Goal: Task Accomplishment & Management: Manage account settings

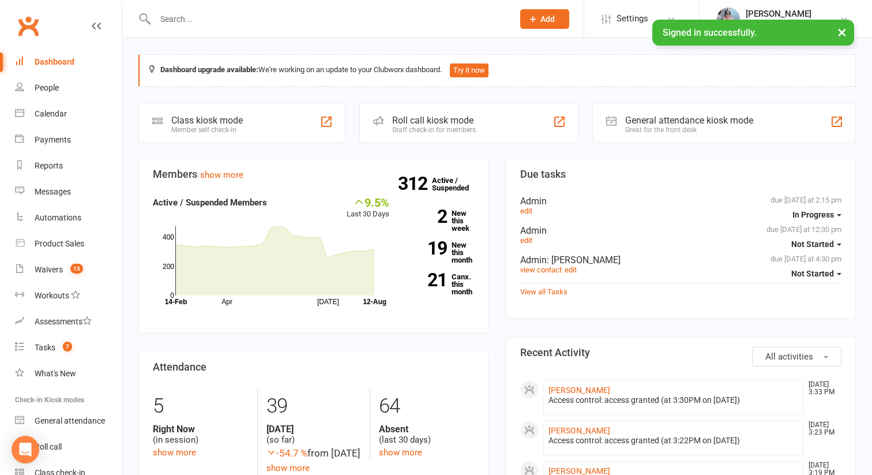
click at [185, 14] on input "text" at bounding box center [329, 19] width 354 height 16
paste input "Mahesh Varma"
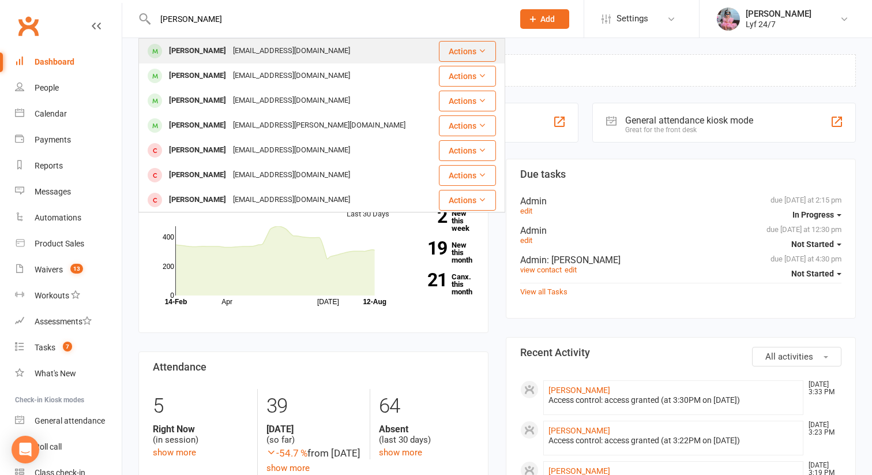
type input "Mahesh Varma"
click at [198, 46] on div "Mahesh Lakshmipuram" at bounding box center [198, 51] width 64 height 17
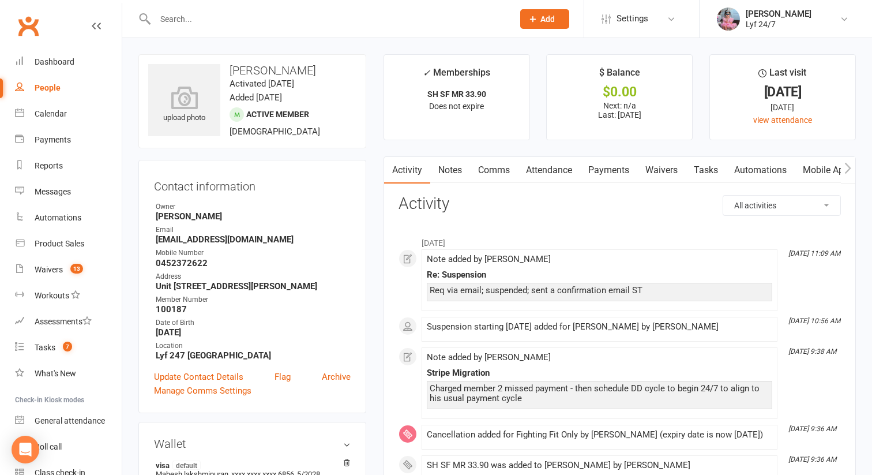
click at [226, 11] on input "text" at bounding box center [329, 19] width 354 height 16
paste input "Mahesh Varma"
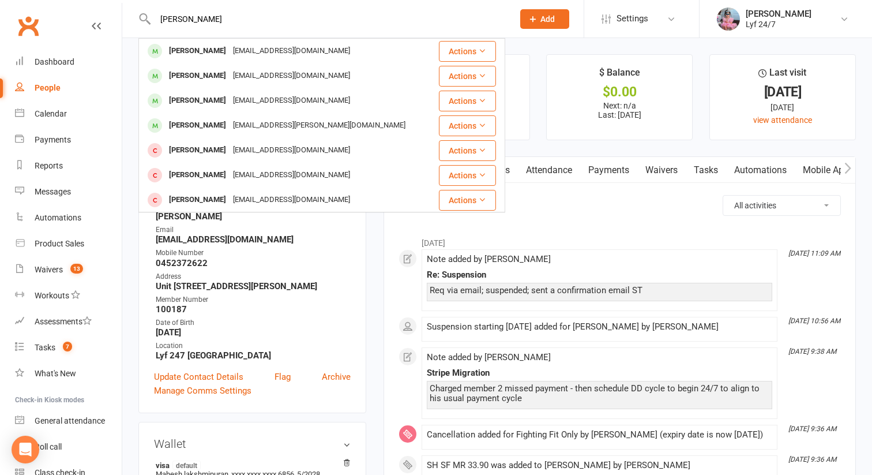
click at [181, 23] on input "Mahesh Varma" at bounding box center [329, 19] width 354 height 16
paste input "20/06/1989"
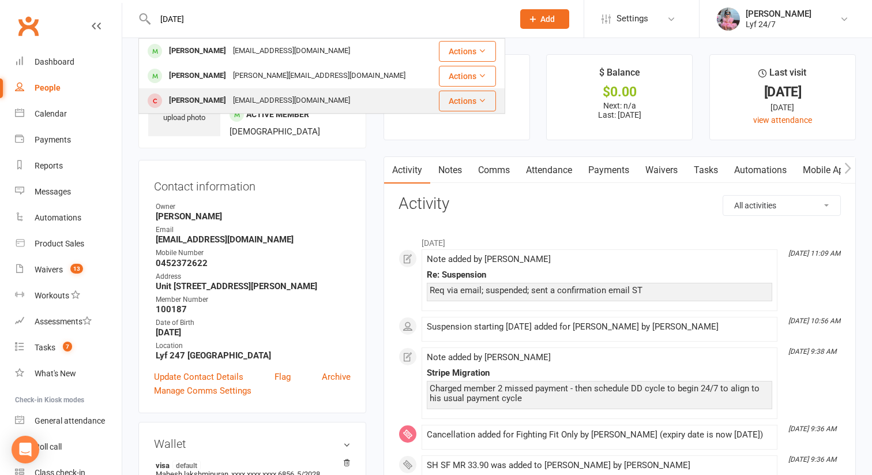
type input "20/06/1989"
click at [218, 96] on div "Prasanna Vetha" at bounding box center [198, 100] width 64 height 17
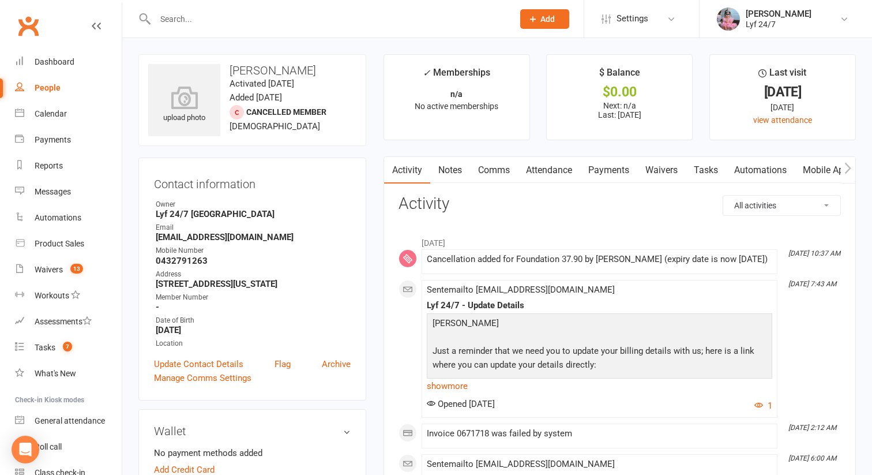
click at [207, 13] on input "text" at bounding box center [329, 19] width 354 height 16
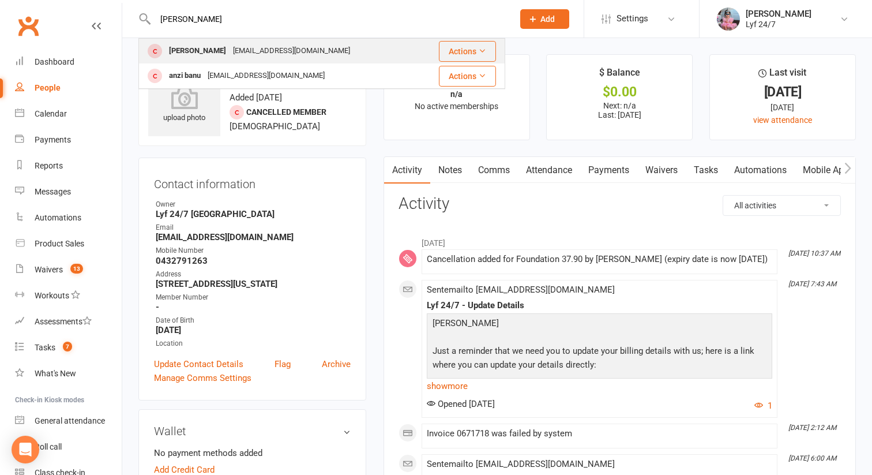
type input "anubhav"
click at [207, 49] on div "Anubhav Talwar" at bounding box center [198, 51] width 64 height 17
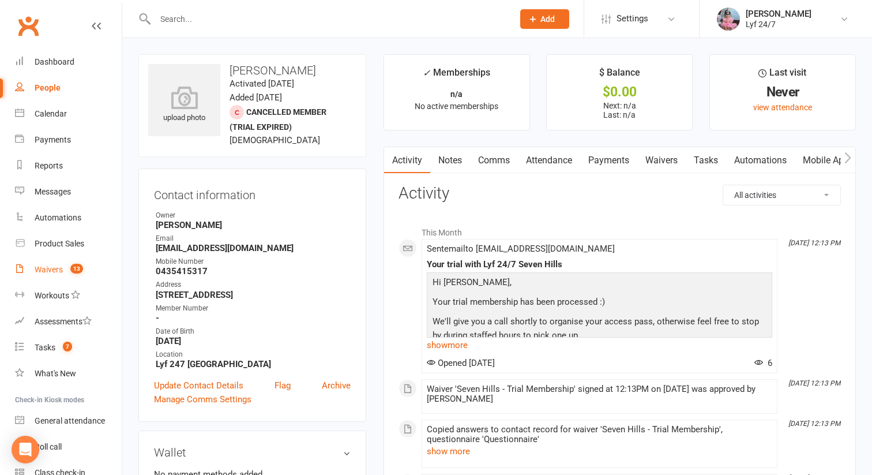
click at [54, 275] on link "Waivers 13" at bounding box center [68, 270] width 107 height 26
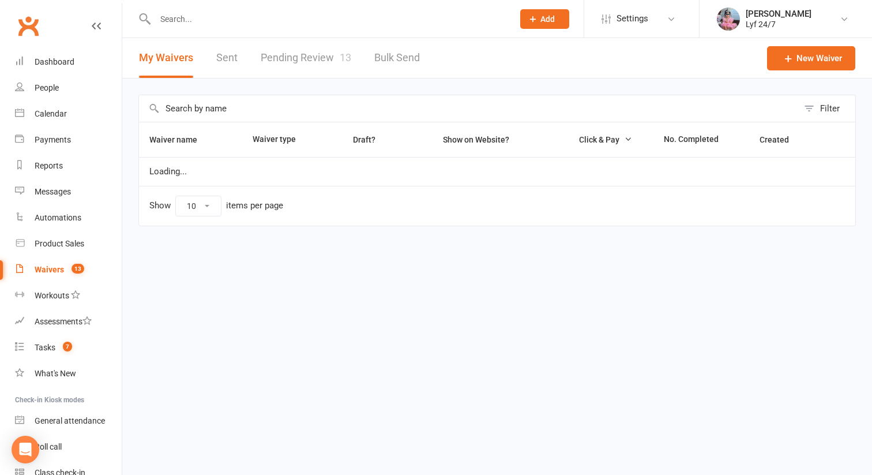
click at [305, 56] on link "Pending Review 13" at bounding box center [306, 58] width 91 height 40
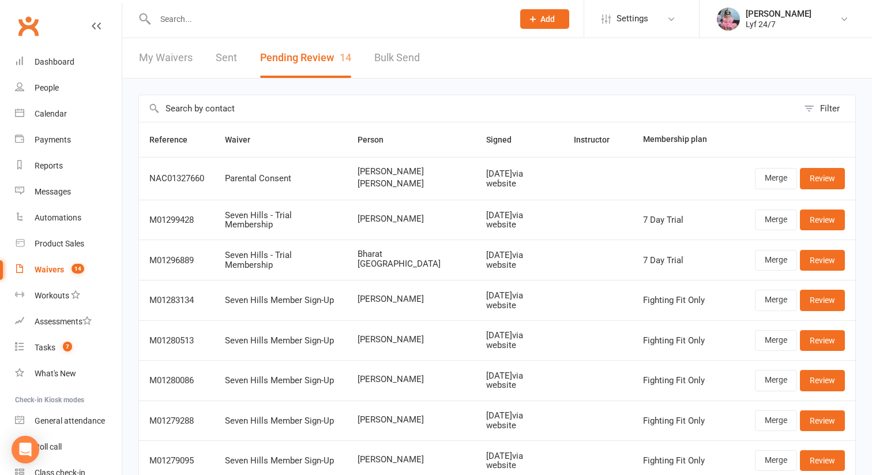
click at [383, 180] on span "[PERSON_NAME]" at bounding box center [412, 184] width 108 height 10
click at [781, 181] on link "Merge" at bounding box center [776, 178] width 42 height 21
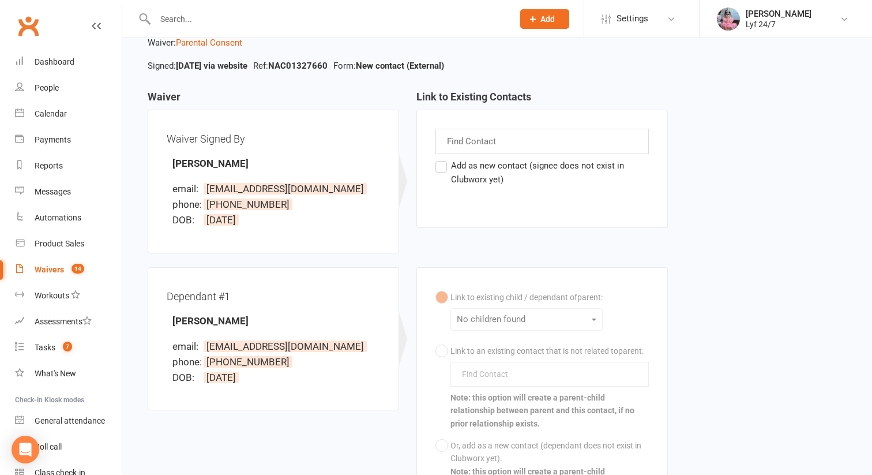
scroll to position [22, 0]
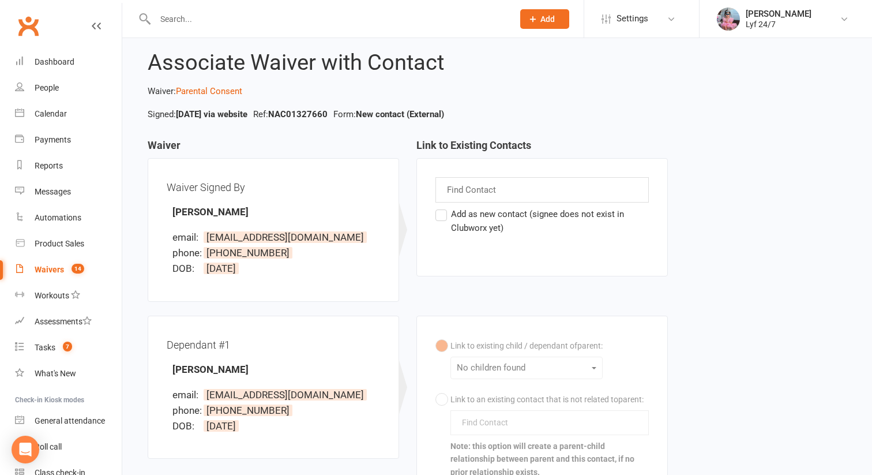
click at [466, 178] on div "Find Contact" at bounding box center [542, 189] width 213 height 25
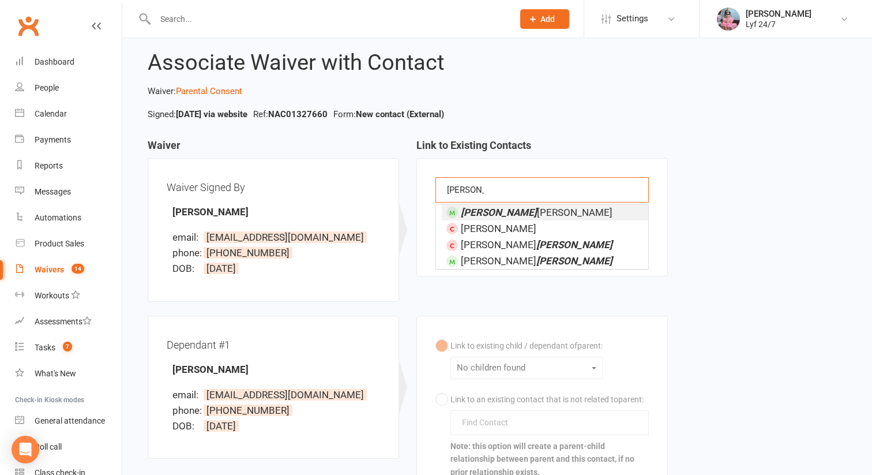
type input "[PERSON_NAME]"
click at [461, 213] on em "Ivan" at bounding box center [499, 213] width 76 height 12
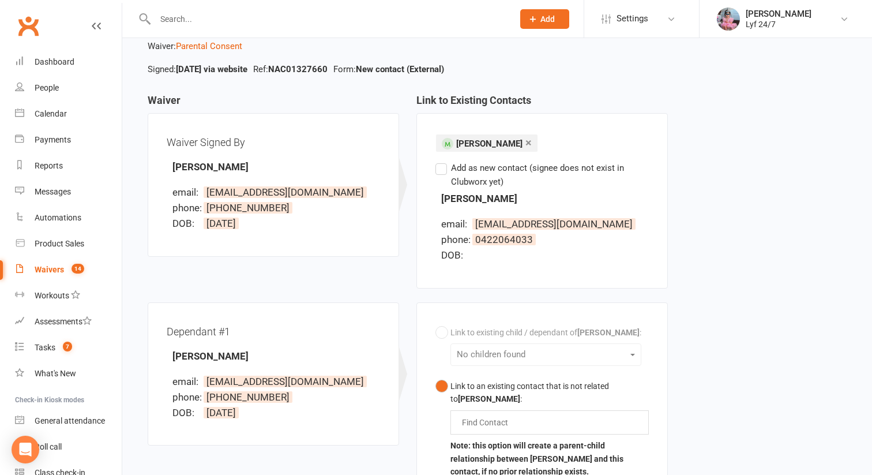
scroll to position [68, 0]
click at [465, 183] on label "Add as new contact (signee does not exist in Clubworx yet)" at bounding box center [542, 174] width 213 height 28
click at [443, 160] on input "Add as new contact (signee does not exist in Clubworx yet)" at bounding box center [440, 160] width 8 height 0
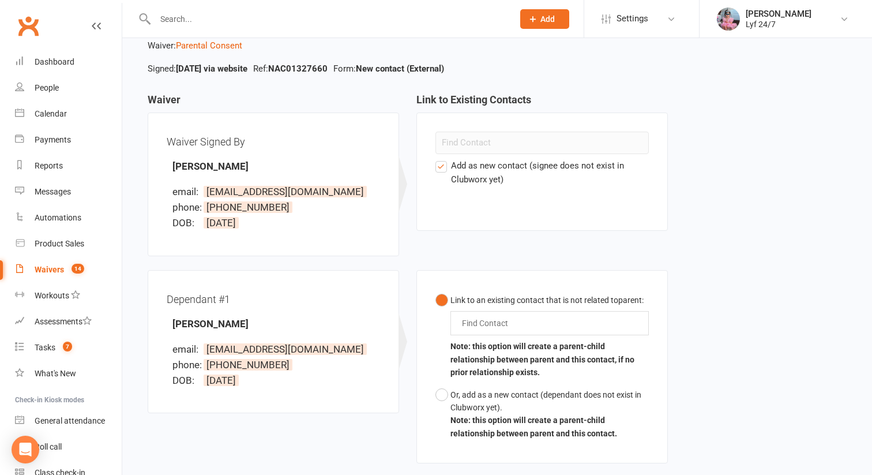
click at [465, 181] on label "Add as new contact (signee does not exist in Clubworx yet)" at bounding box center [542, 173] width 213 height 28
click at [443, 159] on input "Add as new contact (signee does not exist in Clubworx yet)" at bounding box center [440, 159] width 8 height 0
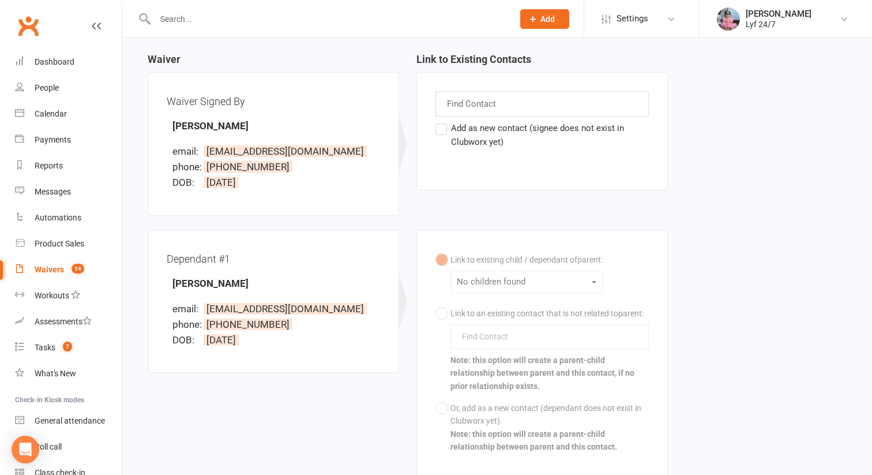
scroll to position [115, 0]
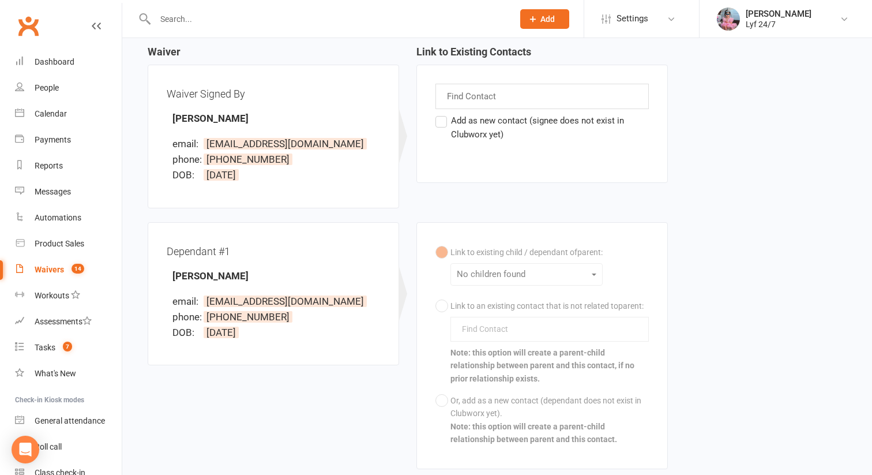
click at [464, 99] on input "text" at bounding box center [473, 96] width 54 height 15
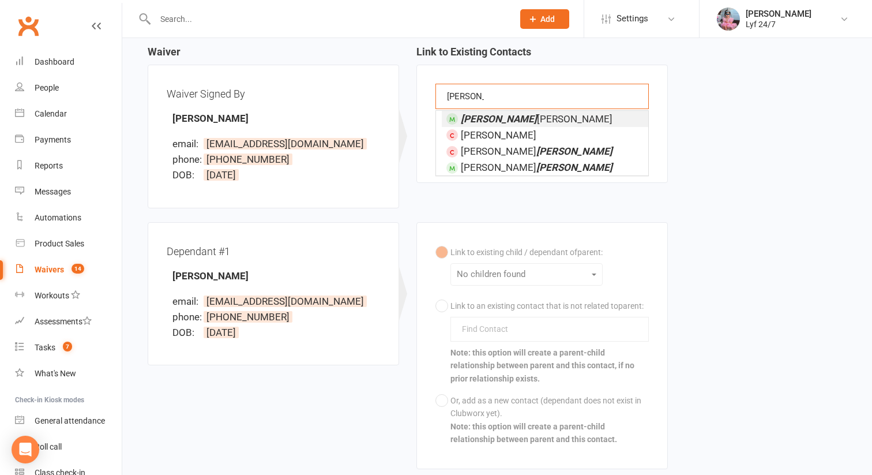
type input "[PERSON_NAME]"
click at [467, 118] on em "Ivan" at bounding box center [499, 119] width 76 height 12
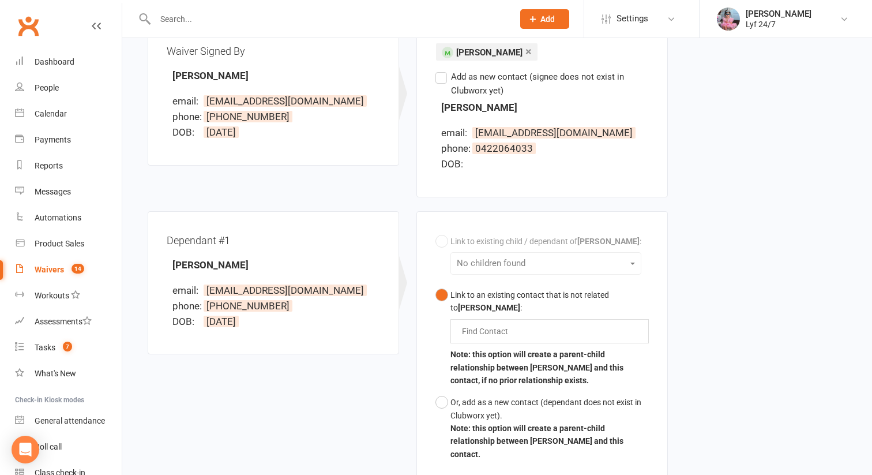
scroll to position [182, 0]
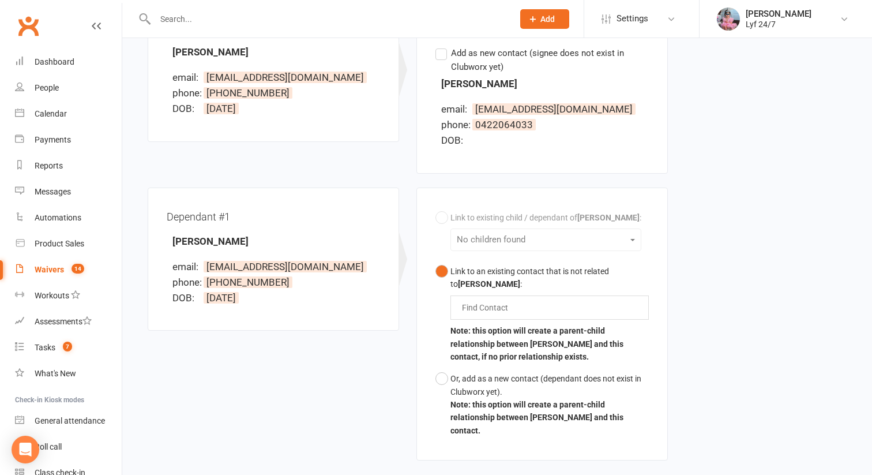
click at [493, 308] on input "text" at bounding box center [488, 308] width 54 height 14
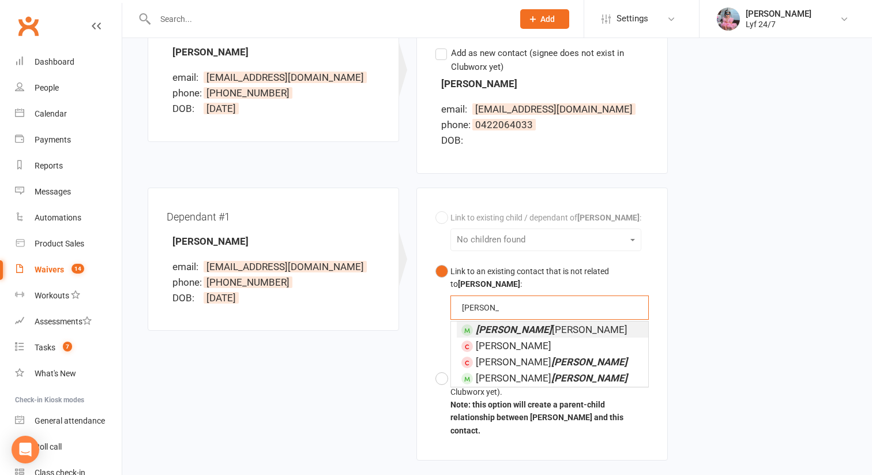
type input "[PERSON_NAME]"
click at [488, 333] on em "Ivan" at bounding box center [514, 330] width 76 height 12
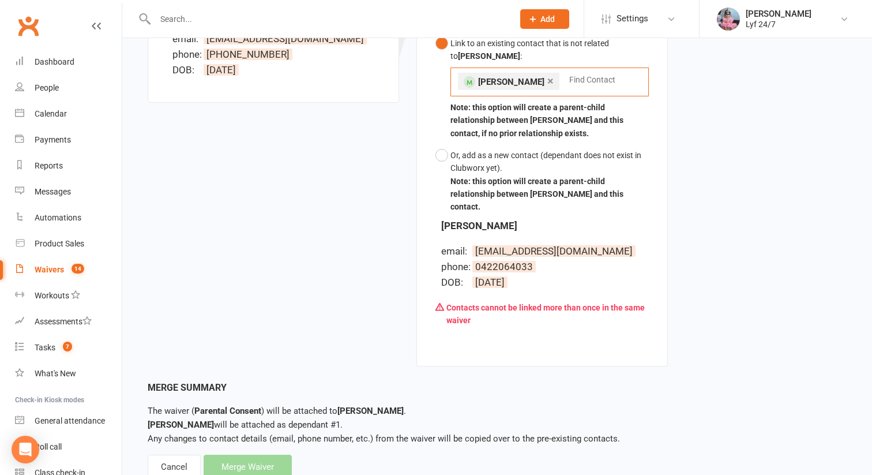
scroll to position [436, 0]
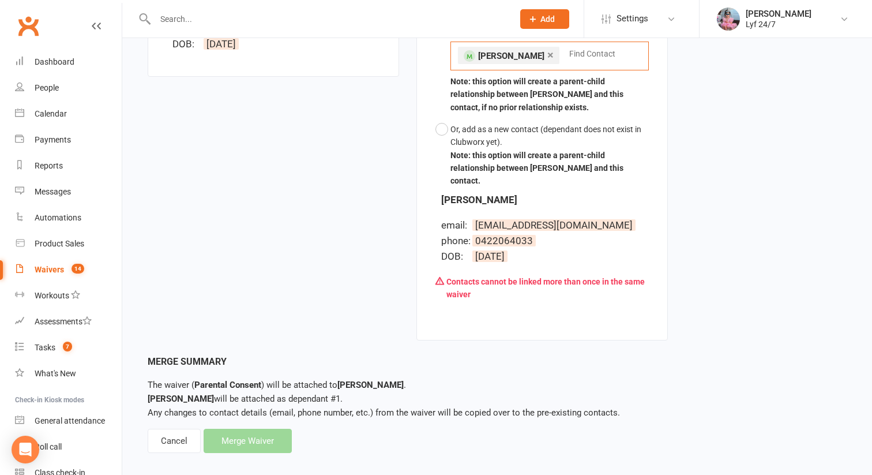
click at [222, 428] on div "Merge Summary The waiver ( Parental Consent ) will be attached to Ivan Junsay .…" at bounding box center [497, 403] width 699 height 99
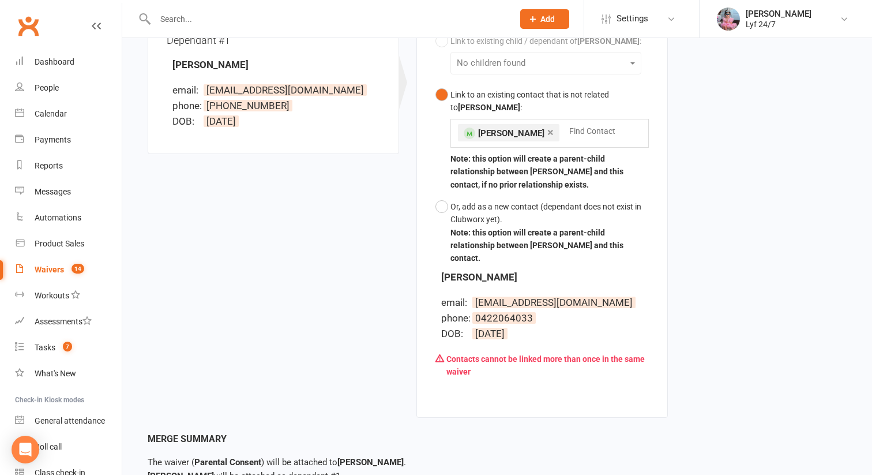
scroll to position [355, 0]
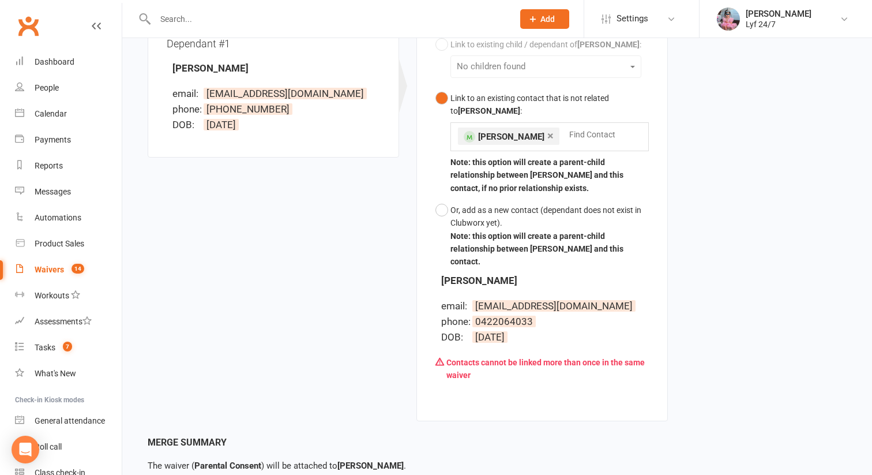
click at [548, 134] on link "×" at bounding box center [551, 135] width 6 height 18
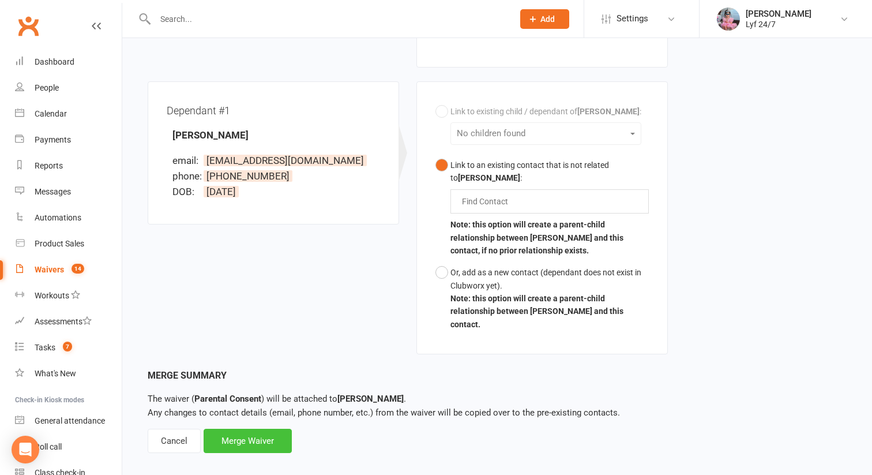
click at [257, 429] on div "Merge Waiver" at bounding box center [248, 441] width 88 height 24
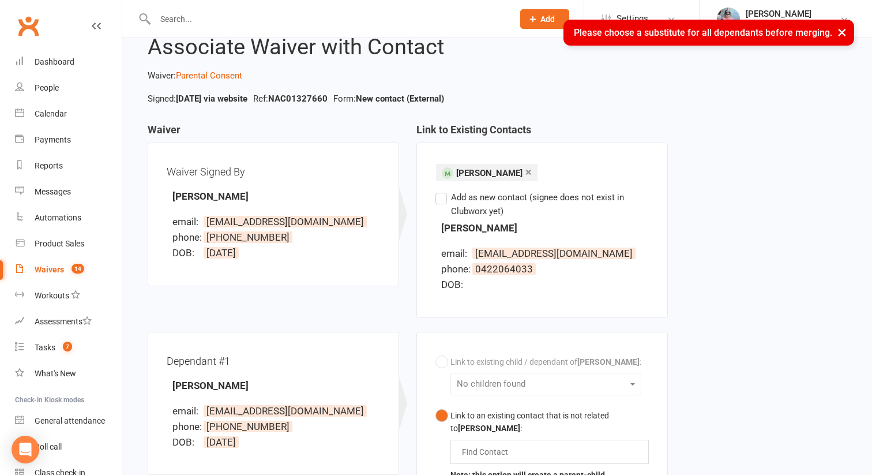
scroll to position [247, 0]
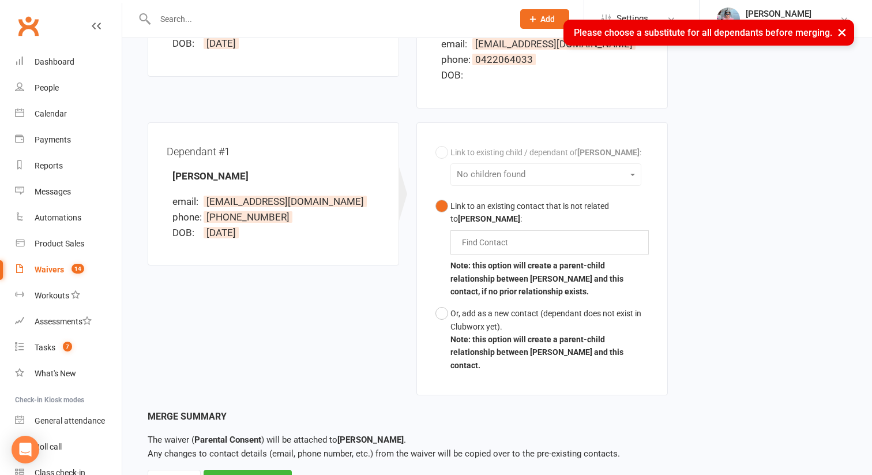
click at [443, 149] on div "Link to existing child / dependant of Ivan Junsay : No children found Link to a…" at bounding box center [542, 258] width 213 height 235
click at [471, 242] on input "text" at bounding box center [488, 242] width 54 height 14
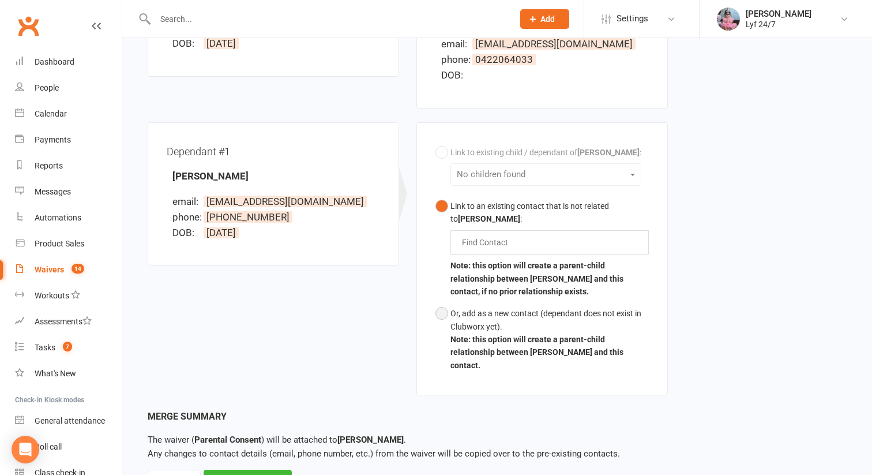
click at [474, 324] on div "Or, add as a new contact (dependant does not exist in Clubworx yet)." at bounding box center [550, 320] width 198 height 26
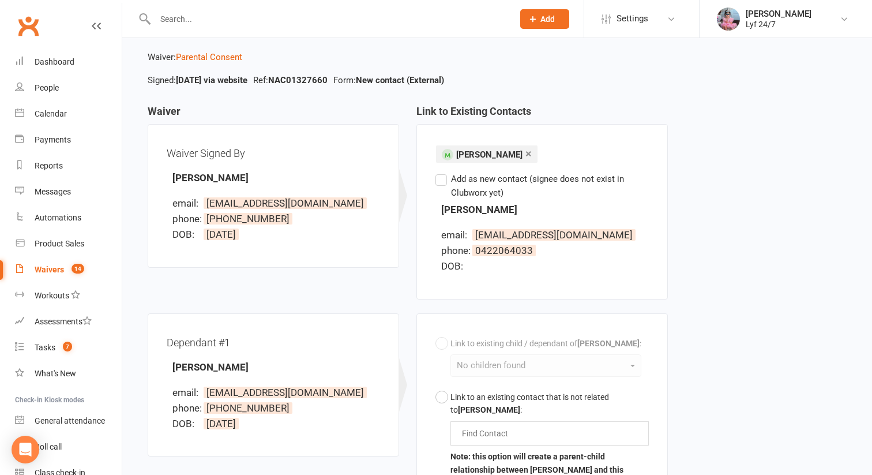
scroll to position [302, 0]
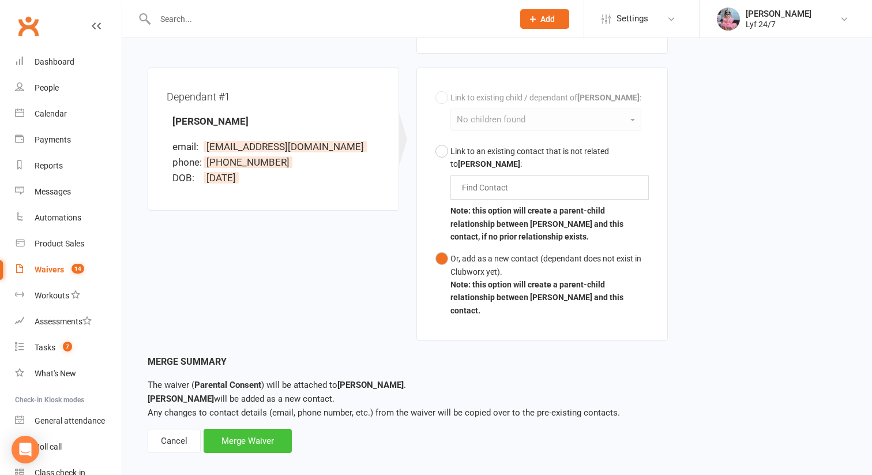
click at [260, 430] on div "Merge Waiver" at bounding box center [248, 441] width 88 height 24
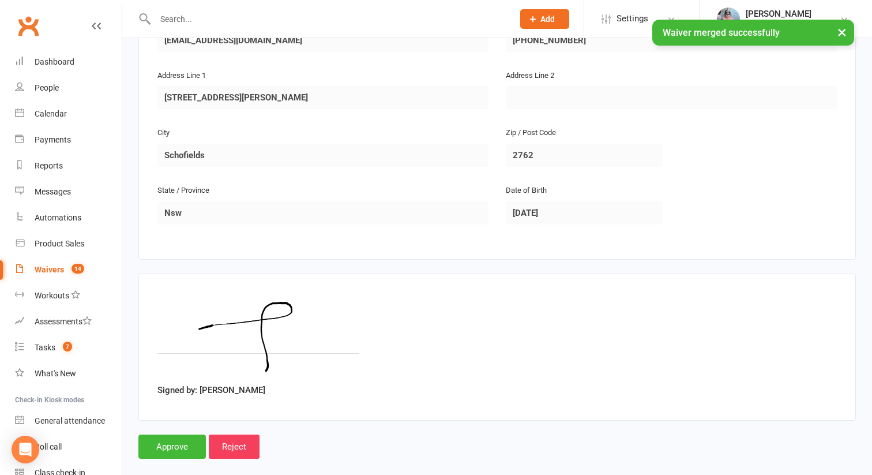
scroll to position [733, 0]
click at [142, 441] on input "Approve" at bounding box center [172, 446] width 68 height 24
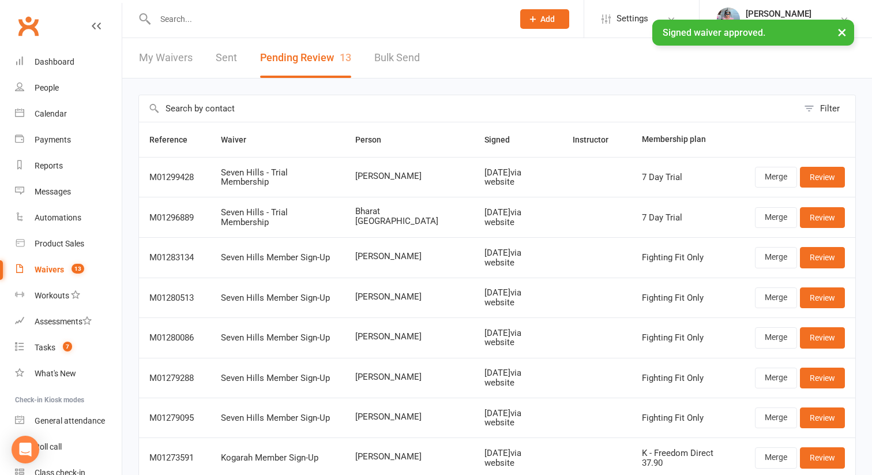
click at [223, 20] on div "× Signed waiver approved." at bounding box center [428, 20] width 857 height 0
click at [222, 20] on div "× Signed waiver approved." at bounding box center [428, 20] width 857 height 0
click at [179, 20] on div "× Signed waiver approved." at bounding box center [428, 20] width 857 height 0
click at [175, 18] on input "text" at bounding box center [329, 19] width 354 height 16
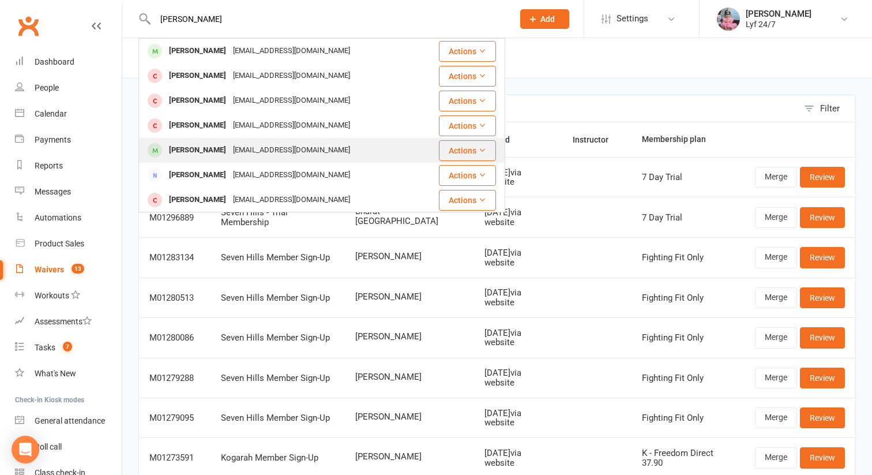
type input "ivan jun"
click at [193, 153] on div "[PERSON_NAME]" at bounding box center [198, 150] width 64 height 17
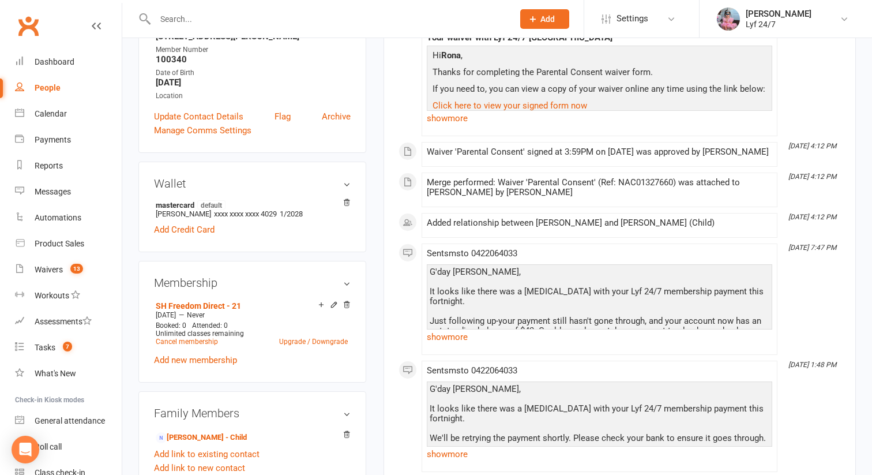
scroll to position [251, 0]
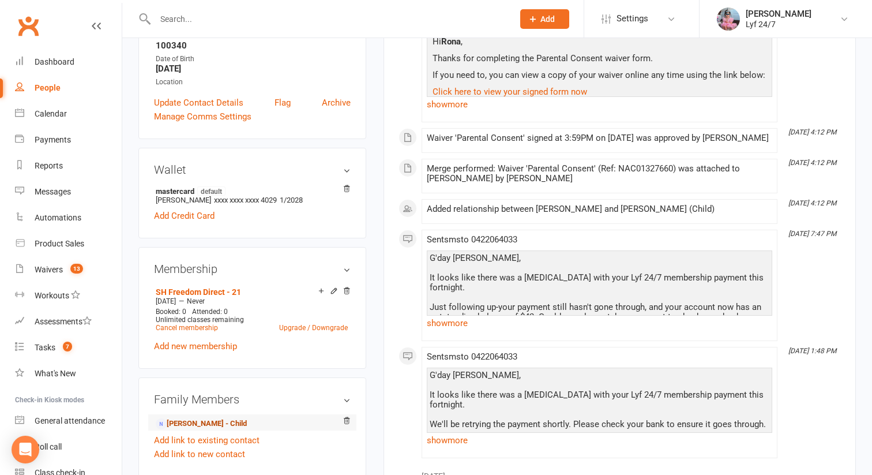
click at [192, 423] on link "[PERSON_NAME] - Child" at bounding box center [201, 424] width 91 height 12
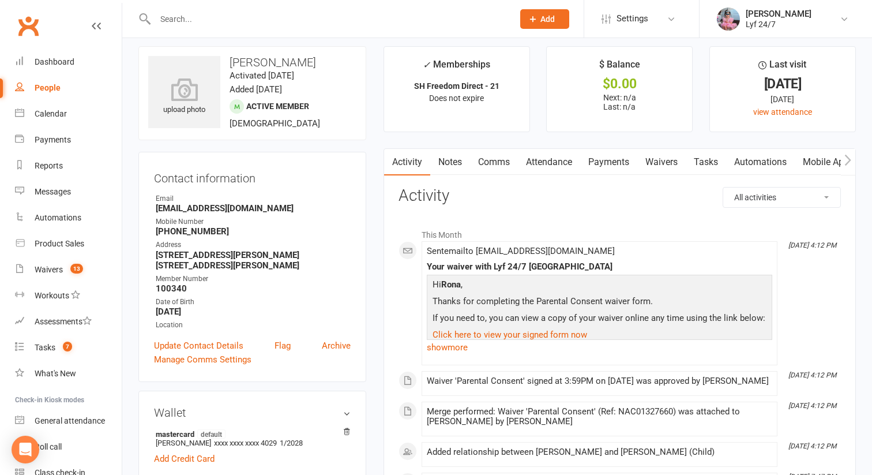
scroll to position [9, 0]
click at [196, 341] on link "Update Contact Details" at bounding box center [198, 345] width 89 height 14
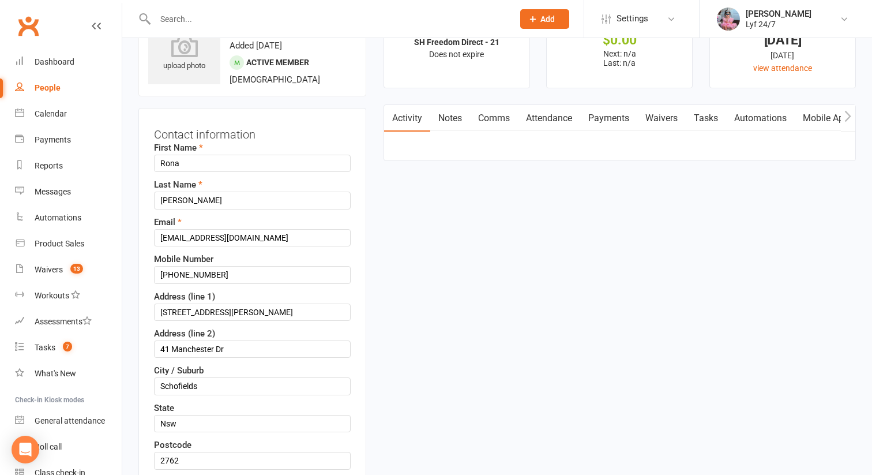
scroll to position [54, 0]
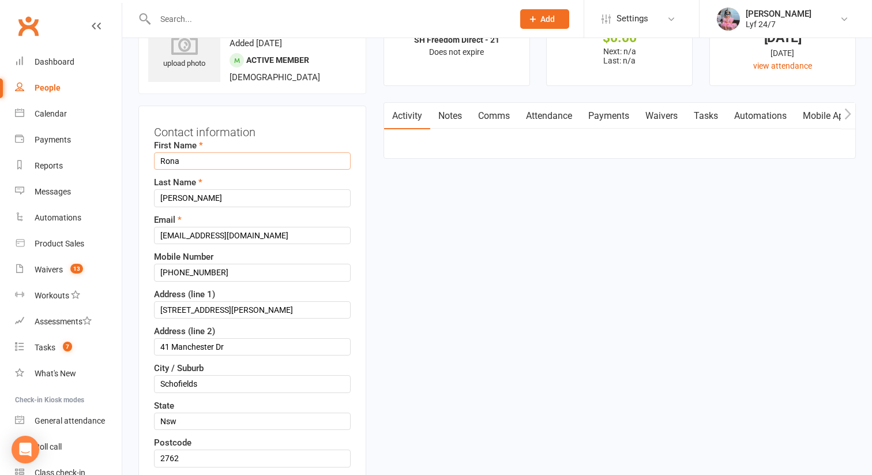
click at [173, 169] on input "Rona" at bounding box center [252, 160] width 197 height 17
type input "Ivan"
click at [170, 314] on input "41A Manchester Dr Schofields NSW 2762 Australia" at bounding box center [252, 309] width 197 height 17
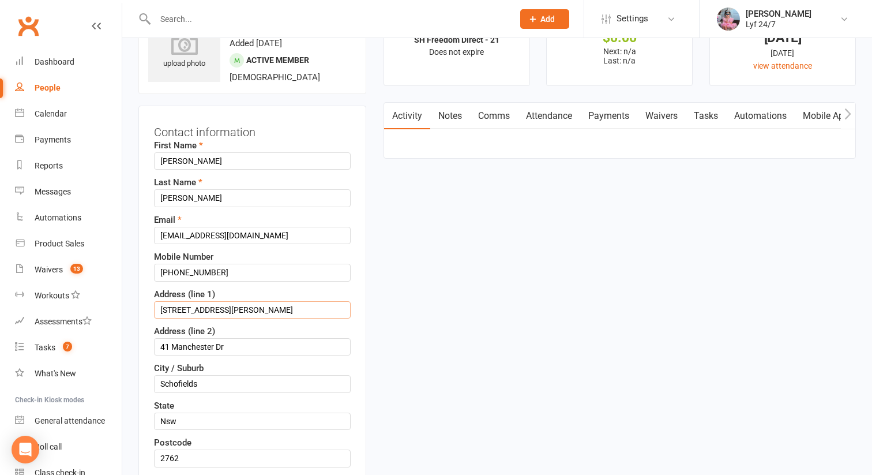
click at [170, 314] on input "41A Manchester Dr Schofields NSW 2762 Australia" at bounding box center [252, 309] width 197 height 17
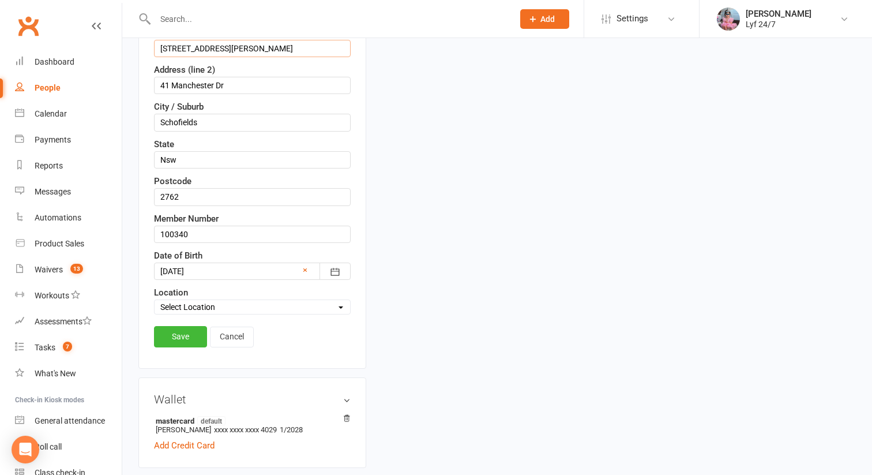
scroll to position [317, 0]
click at [208, 267] on div at bounding box center [252, 269] width 197 height 17
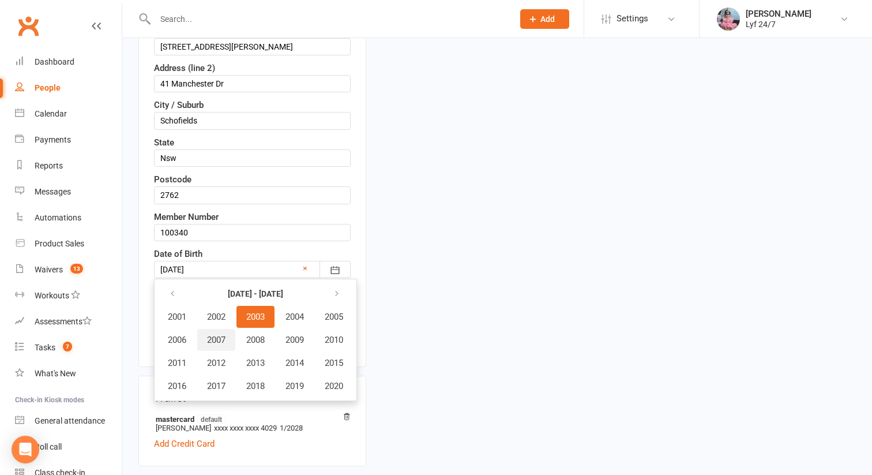
click at [213, 342] on span "2007" at bounding box center [216, 340] width 18 height 10
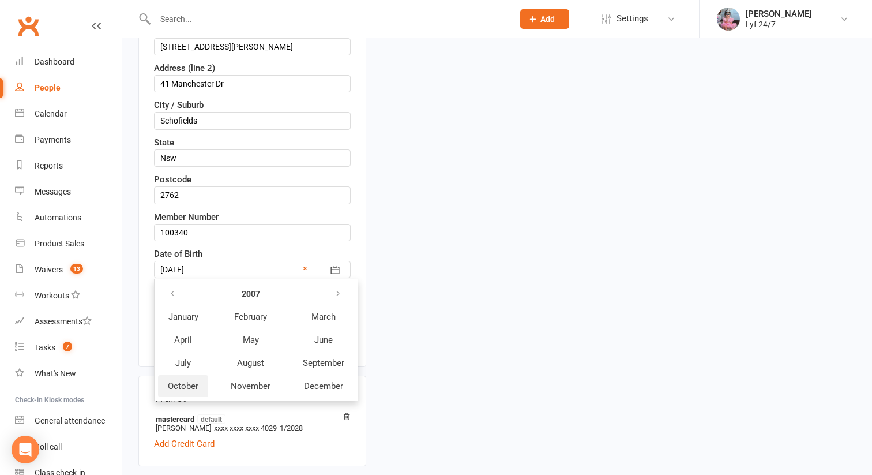
click at [173, 376] on button "October" at bounding box center [183, 386] width 50 height 22
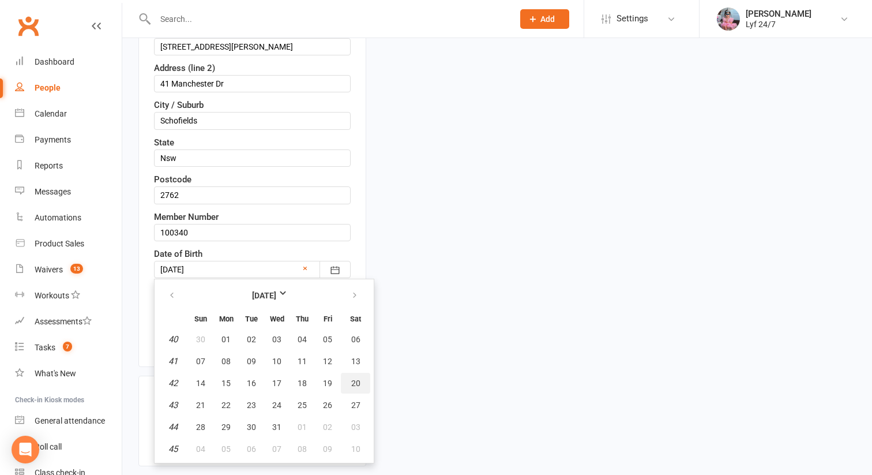
click at [353, 387] on span "20" at bounding box center [355, 382] width 9 height 9
type input "20 Oct 2007"
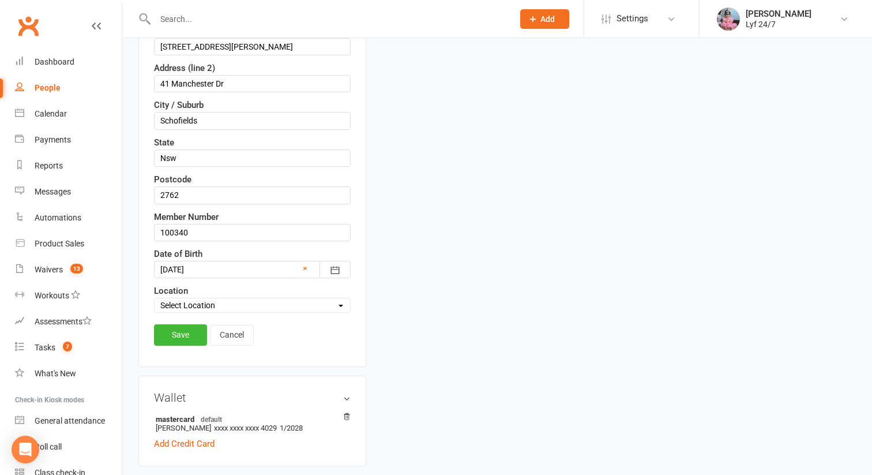
click at [203, 303] on select "Select Location Lyf 24/7 Kogarah Lyf 247 Seven Hills" at bounding box center [253, 305] width 196 height 13
select select "1"
click at [155, 299] on select "Select Location Lyf 24/7 Kogarah Lyf 247 Seven Hills" at bounding box center [253, 305] width 196 height 13
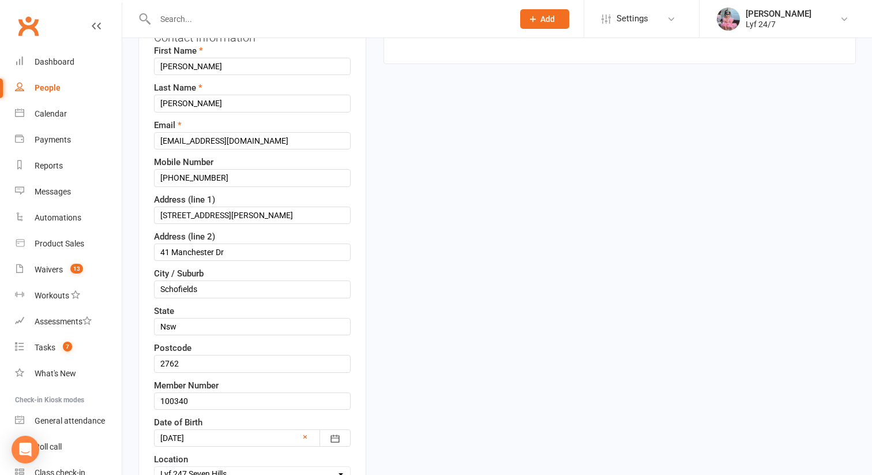
scroll to position [150, 0]
click at [175, 140] on input "[EMAIL_ADDRESS][DOMAIN_NAME]" at bounding box center [252, 139] width 197 height 17
type input "[EMAIL_ADDRESS][DOMAIN_NAME]"
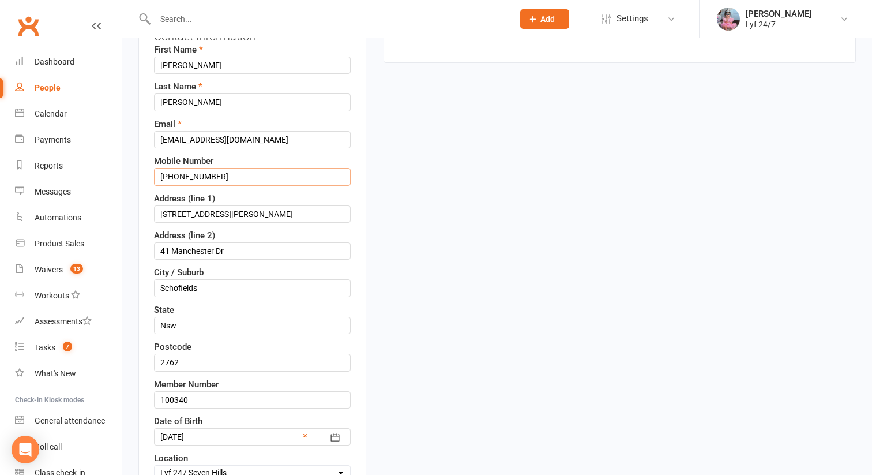
click at [207, 174] on input "[PHONE_NUMBER]" at bounding box center [252, 176] width 197 height 17
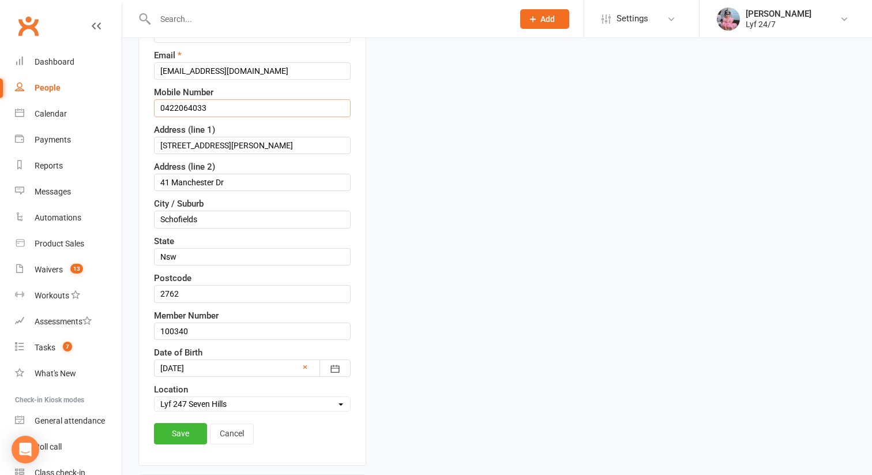
scroll to position [227, 0]
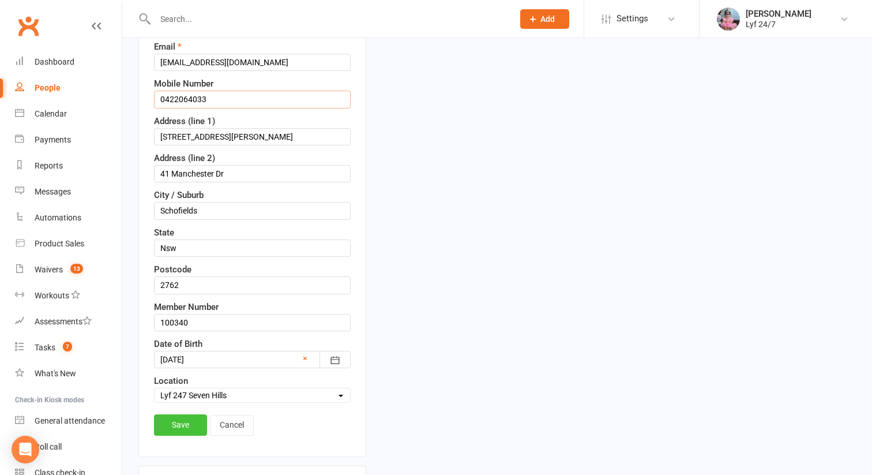
type input "0422064033"
click at [186, 418] on link "Save" at bounding box center [180, 424] width 53 height 21
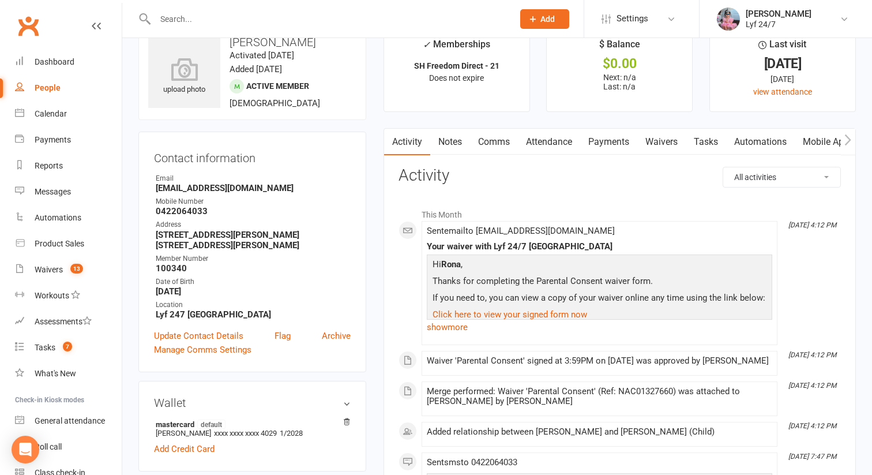
scroll to position [37, 0]
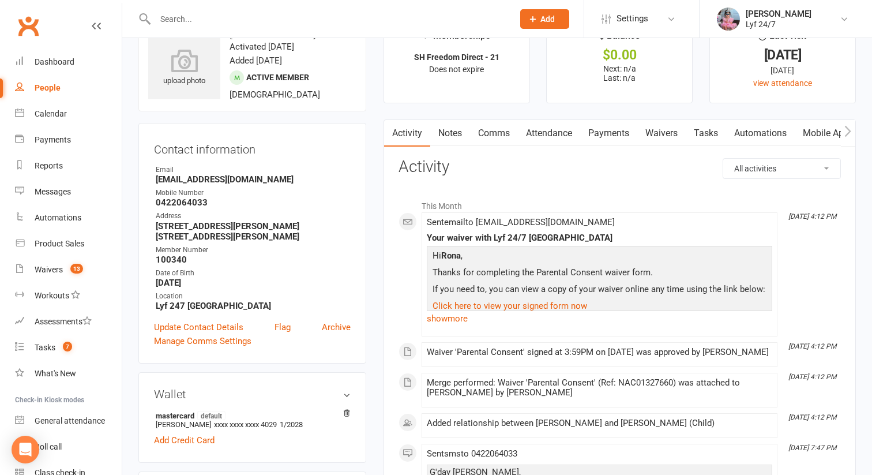
click at [219, 14] on input "text" at bounding box center [329, 19] width 354 height 16
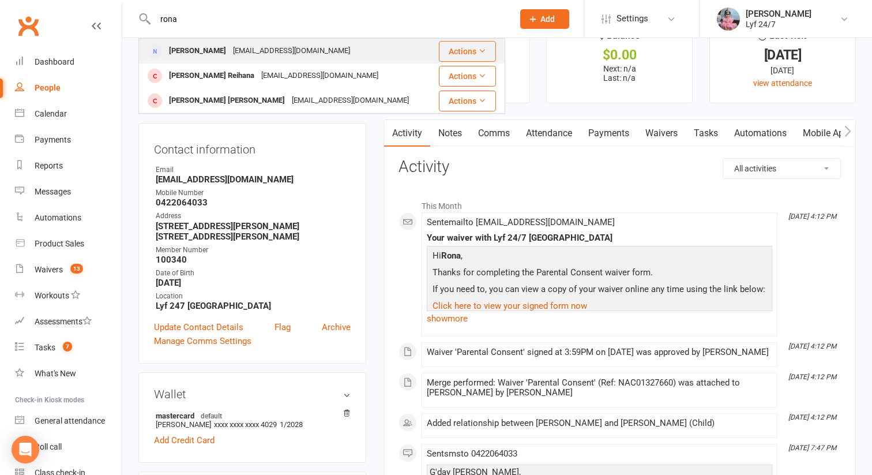
type input "rona"
click at [201, 52] on div "[PERSON_NAME]" at bounding box center [198, 51] width 64 height 17
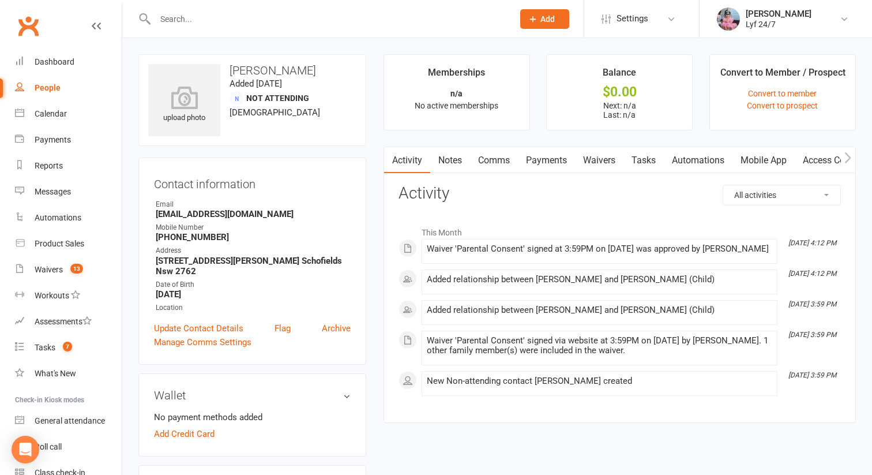
click at [613, 160] on link "Waivers" at bounding box center [599, 160] width 48 height 27
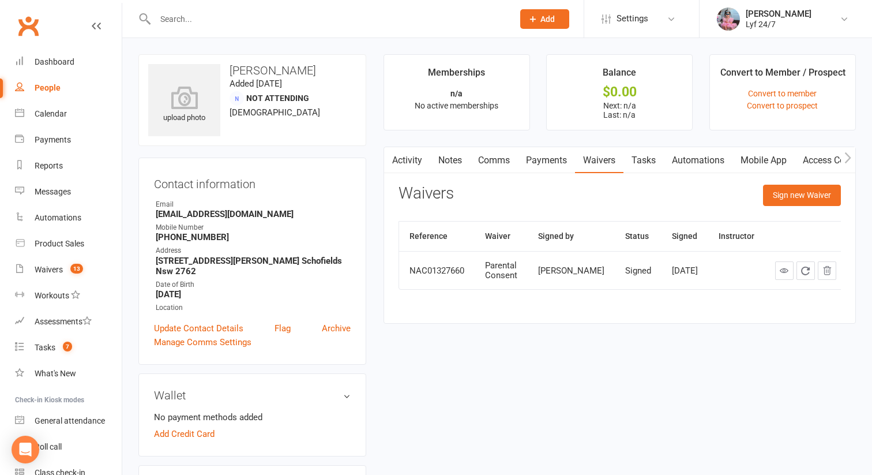
click at [291, 30] on div at bounding box center [321, 19] width 367 height 38
click at [287, 25] on input "text" at bounding box center [329, 19] width 354 height 16
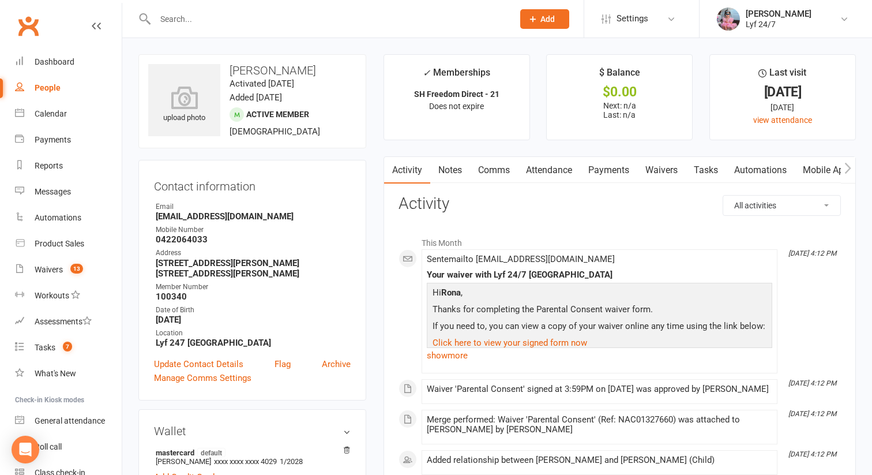
click at [703, 171] on link "Tasks" at bounding box center [706, 170] width 40 height 27
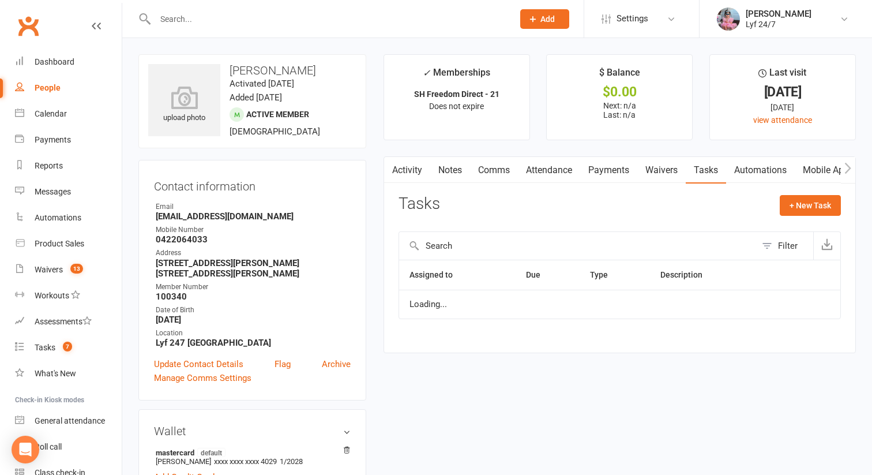
click at [672, 176] on link "Waivers" at bounding box center [662, 170] width 48 height 27
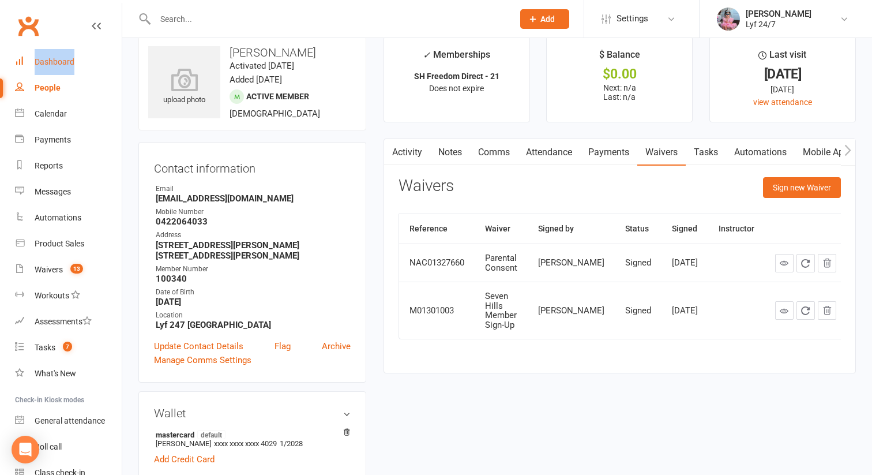
scroll to position [19, 0]
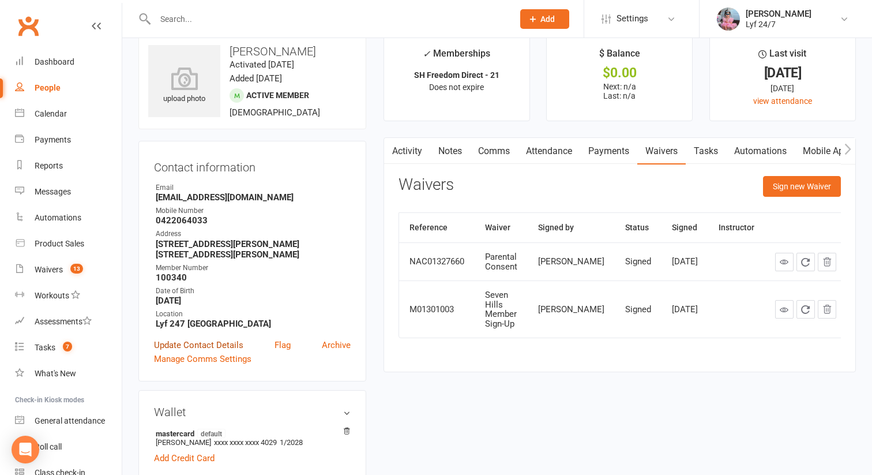
click at [198, 346] on link "Update Contact Details" at bounding box center [198, 345] width 89 height 14
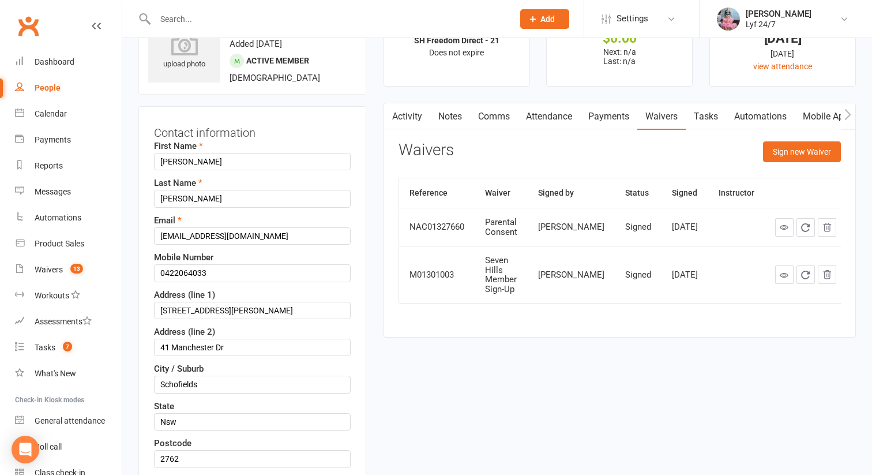
scroll to position [54, 0]
drag, startPoint x: 232, startPoint y: 308, endPoint x: 359, endPoint y: 309, distance: 127.5
click at [359, 309] on div "Contact information First Name Ivan Last Name Junsay Email Brentivanjunsay@gmai…" at bounding box center [252, 368] width 228 height 524
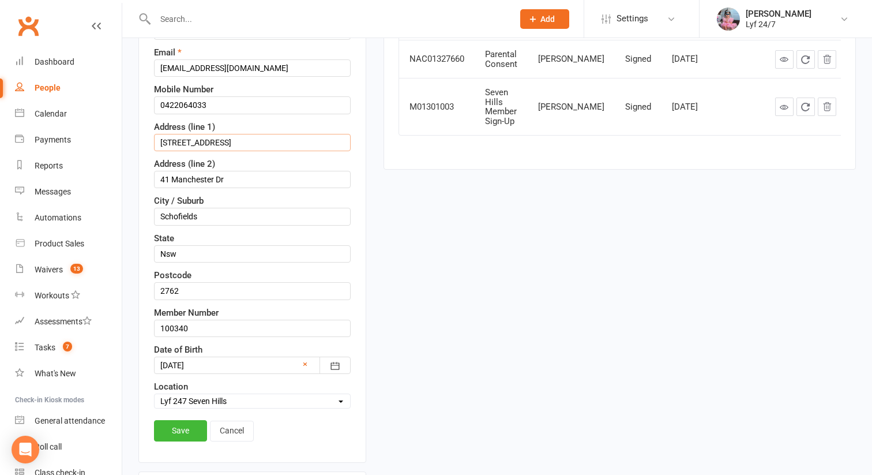
scroll to position [297, 0]
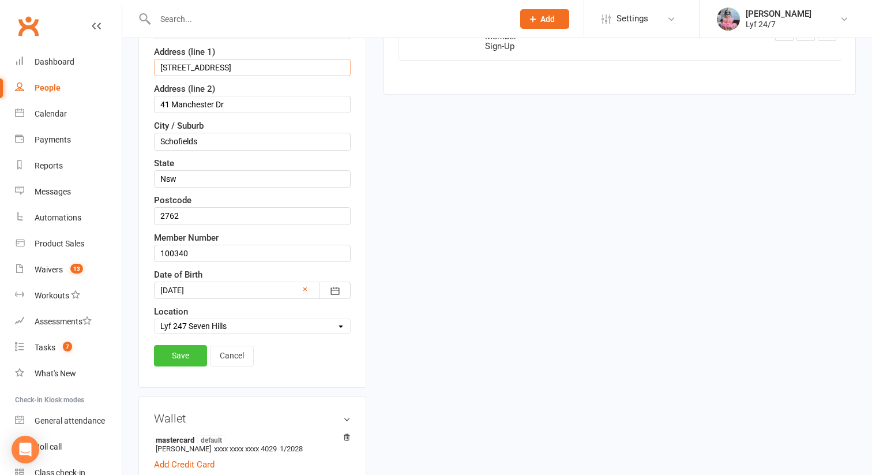
type input "41A Manchester Dr"
click at [193, 345] on link "Save" at bounding box center [180, 355] width 53 height 21
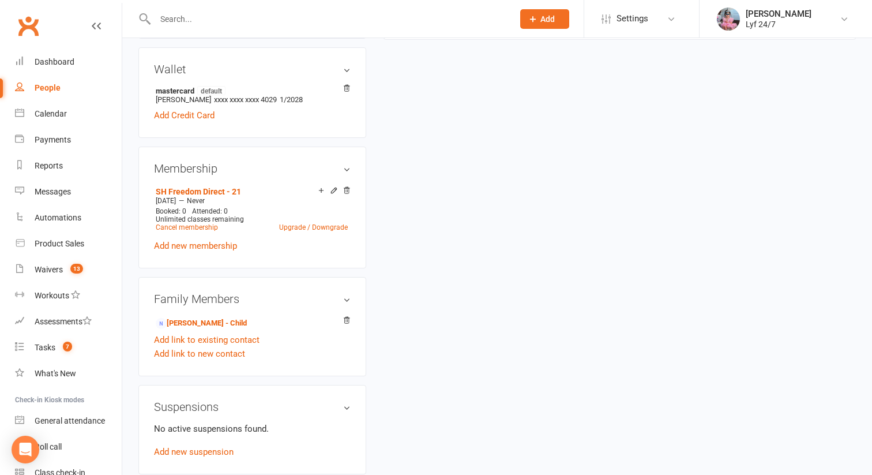
scroll to position [361, 0]
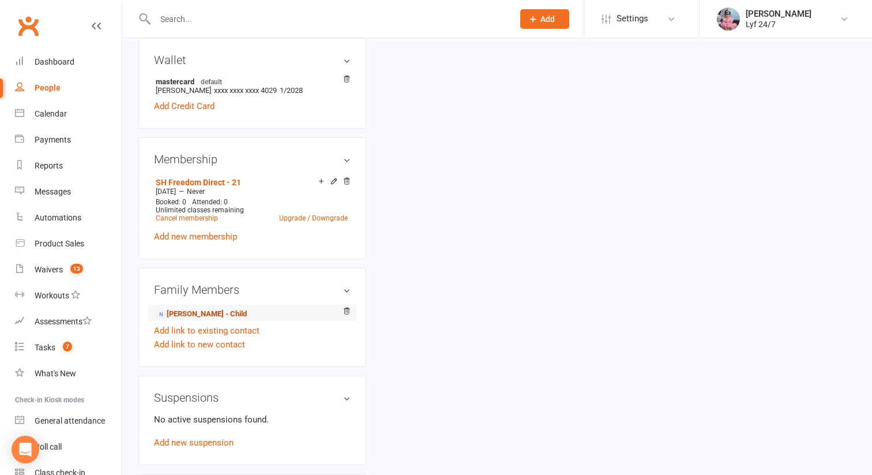
click at [220, 319] on link "[PERSON_NAME] - Child" at bounding box center [201, 314] width 91 height 12
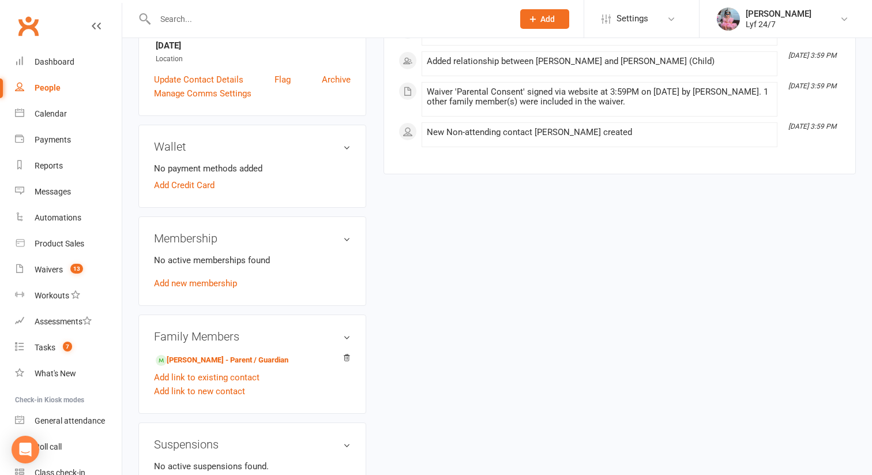
scroll to position [262, 0]
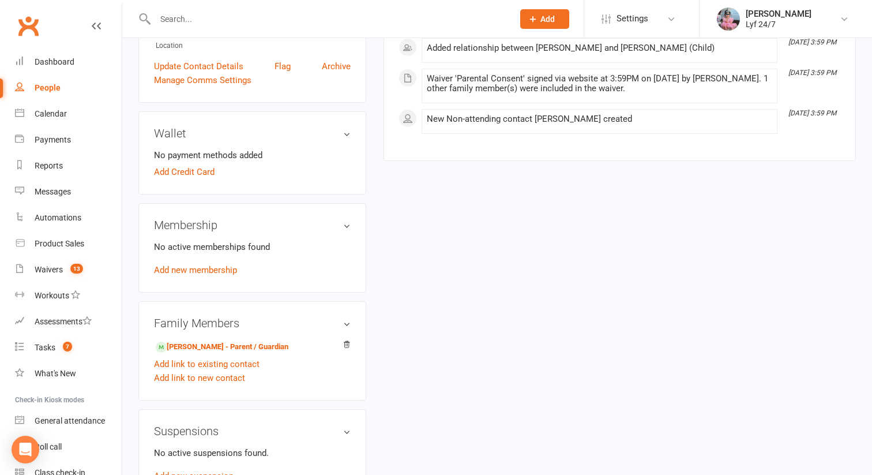
click at [352, 318] on div "Family Members Ivan Junsay - Parent / Guardian Add link to existing contact Add…" at bounding box center [252, 350] width 228 height 99
click at [348, 318] on h3 "Family Members" at bounding box center [252, 323] width 197 height 13
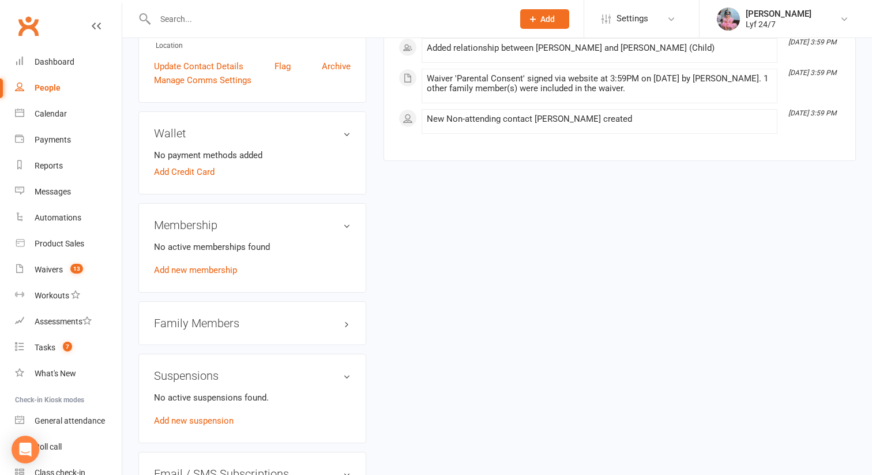
click at [347, 326] on h3 "Family Members" at bounding box center [252, 323] width 197 height 13
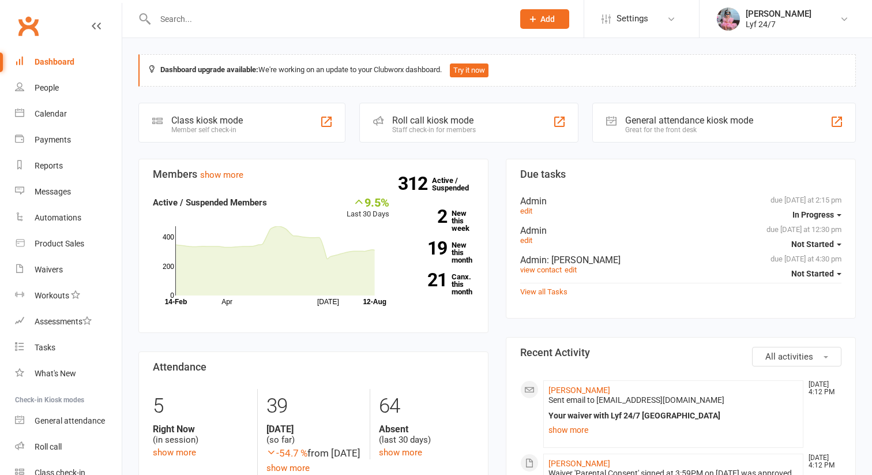
click at [237, 8] on div at bounding box center [321, 19] width 367 height 38
click at [231, 14] on input "text" at bounding box center [329, 19] width 354 height 16
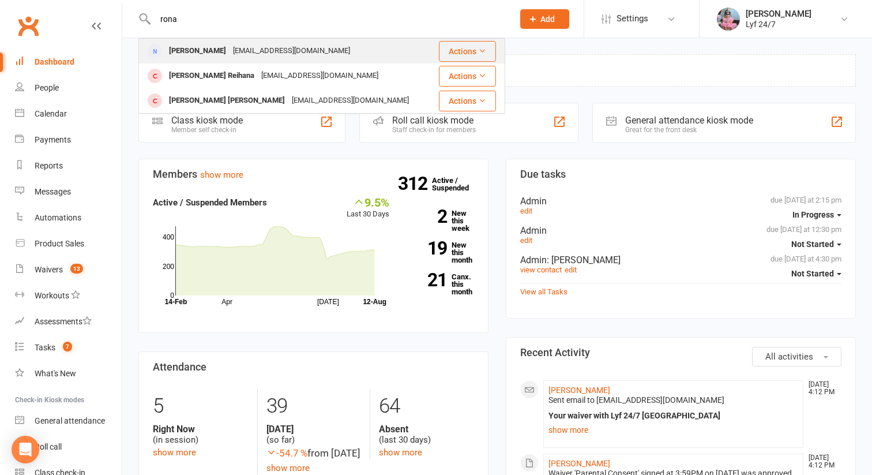
type input "rona"
click at [230, 50] on div "[EMAIL_ADDRESS][DOMAIN_NAME]" at bounding box center [292, 51] width 124 height 17
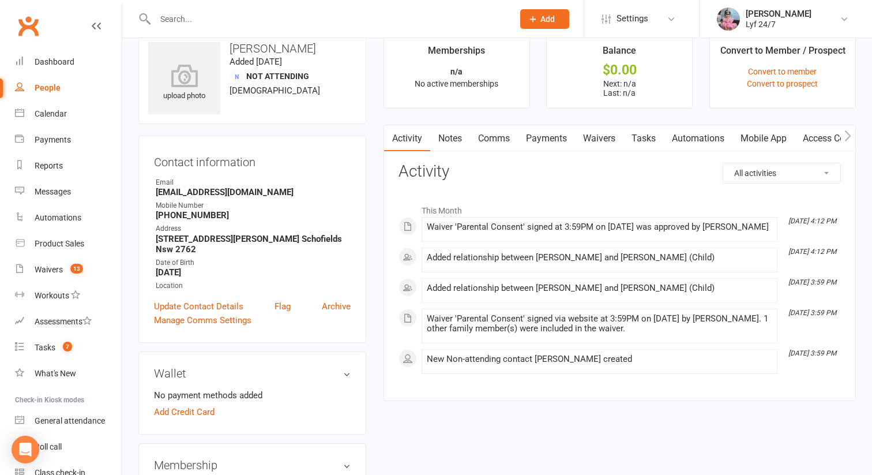
scroll to position [16, 0]
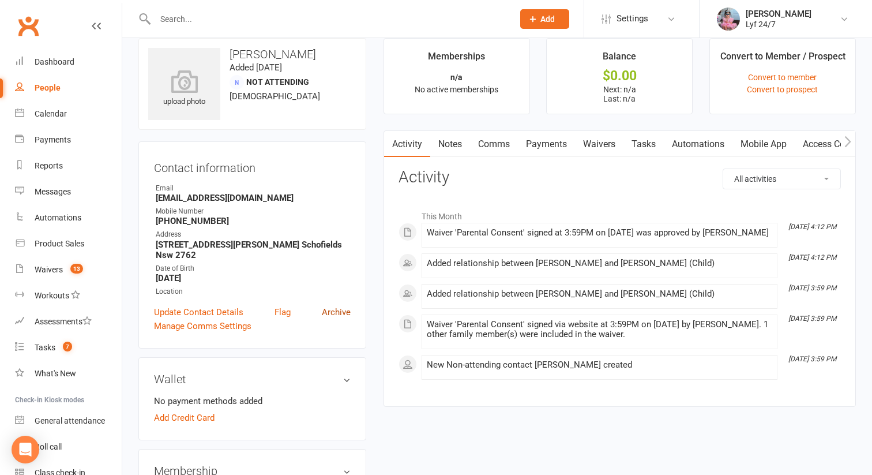
click at [342, 309] on link "Archive" at bounding box center [336, 312] width 29 height 14
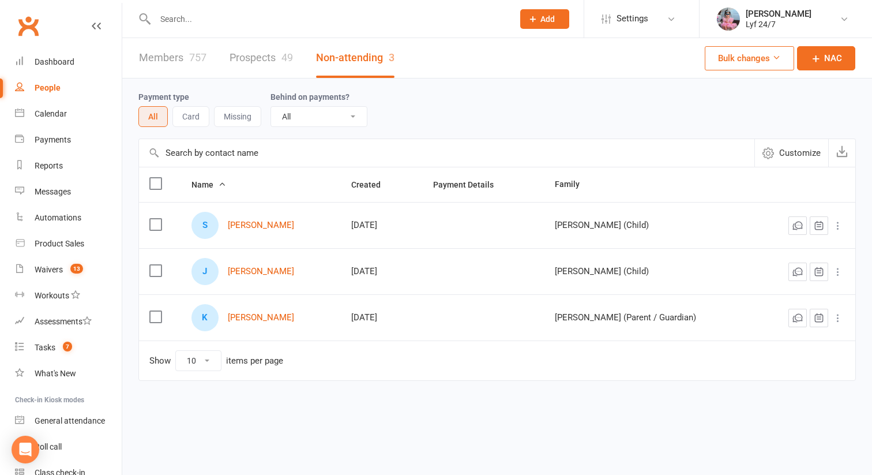
click at [234, 17] on input "text" at bounding box center [329, 19] width 354 height 16
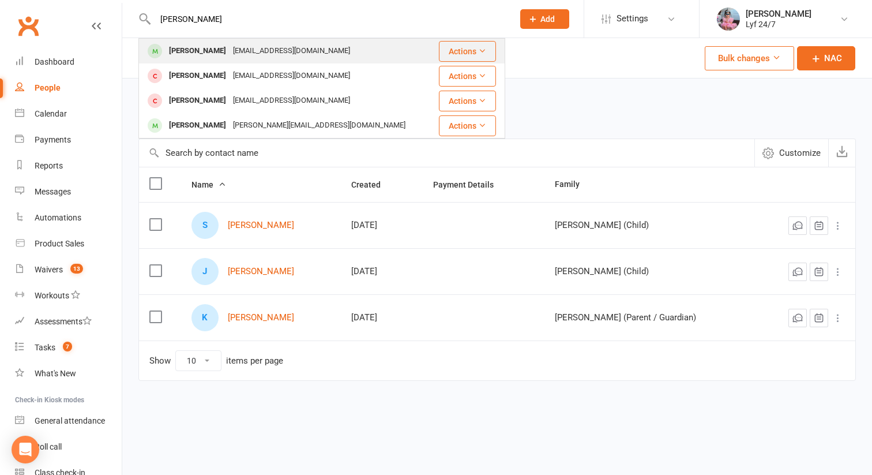
type input "[PERSON_NAME]"
click at [232, 52] on div "[EMAIL_ADDRESS][DOMAIN_NAME]" at bounding box center [292, 51] width 124 height 17
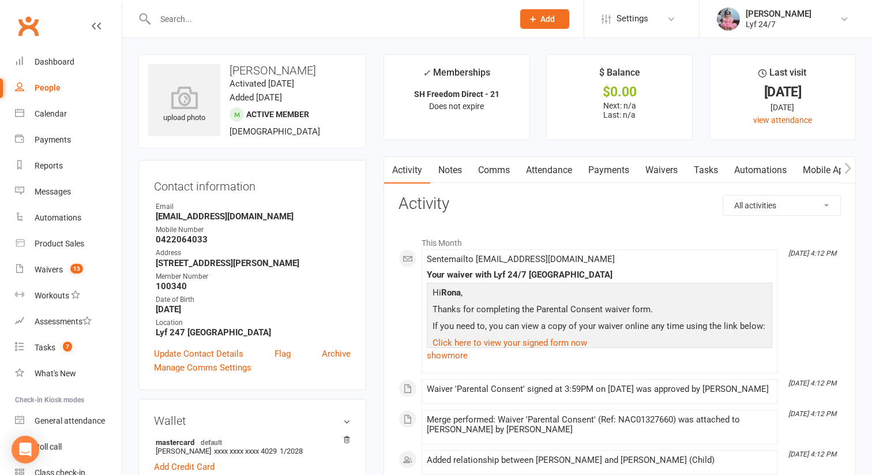
click at [662, 169] on link "Waivers" at bounding box center [662, 170] width 48 height 27
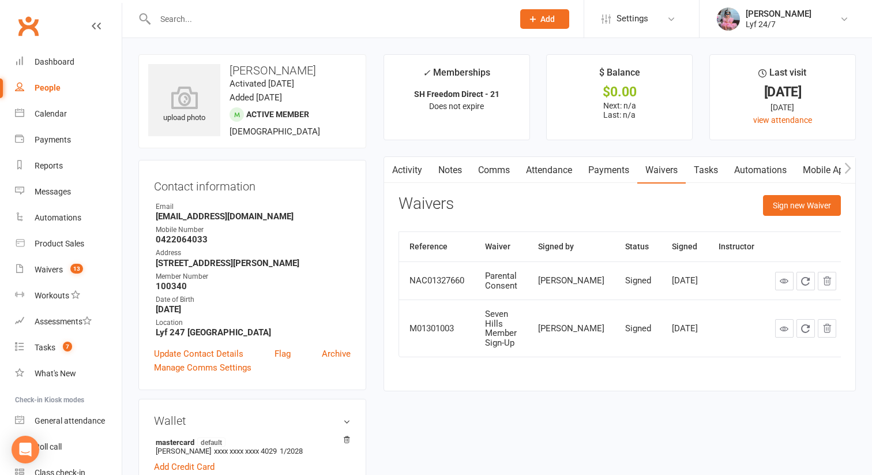
click at [411, 165] on link "Activity" at bounding box center [407, 170] width 46 height 27
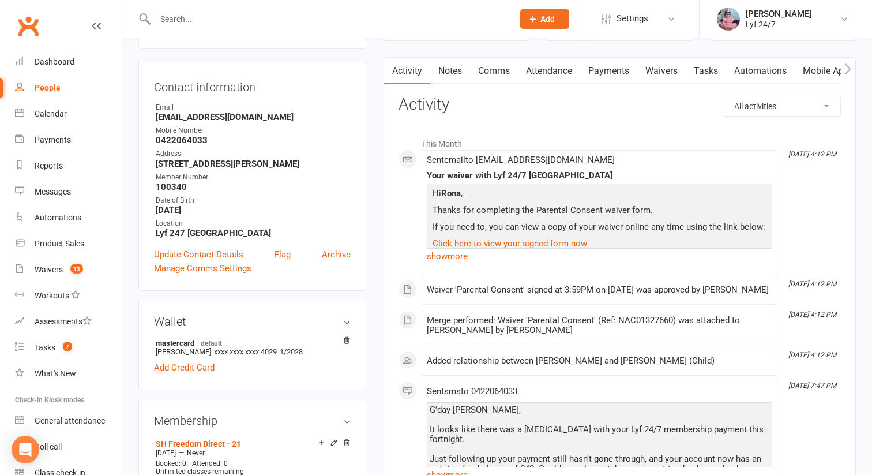
scroll to position [102, 0]
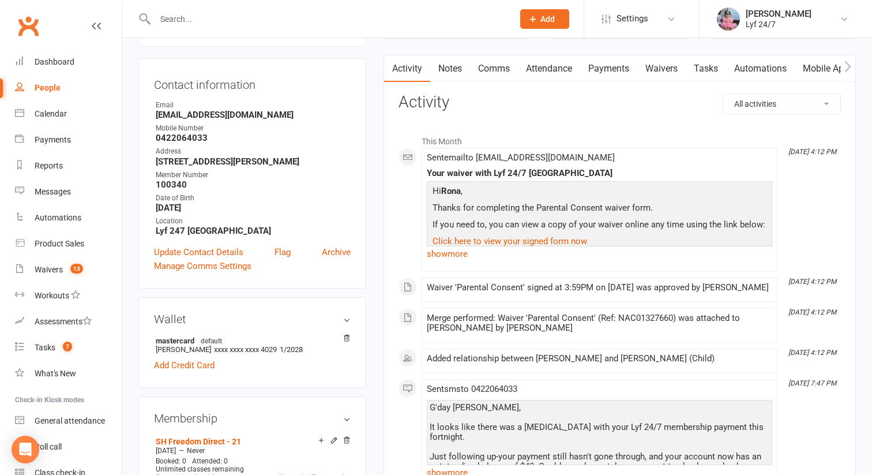
click at [217, 17] on input "text" at bounding box center [329, 19] width 354 height 16
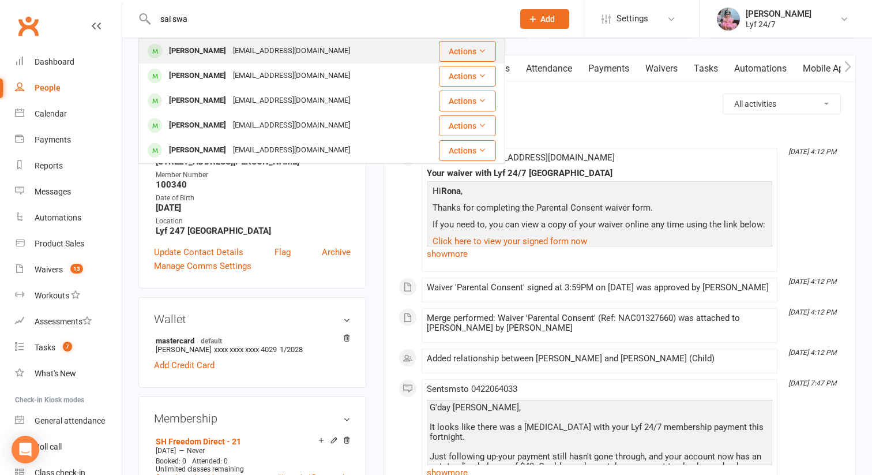
type input "sai swa"
click at [220, 55] on div "[PERSON_NAME]" at bounding box center [198, 51] width 64 height 17
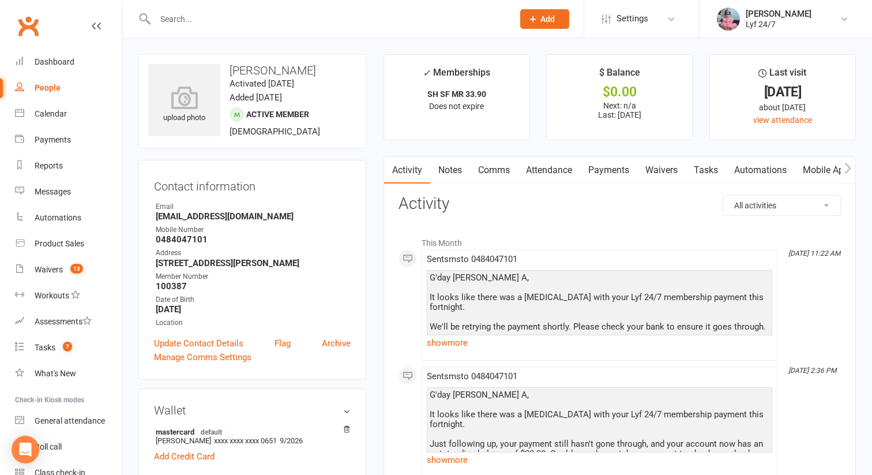
click at [198, 23] on input "text" at bounding box center [329, 19] width 354 height 16
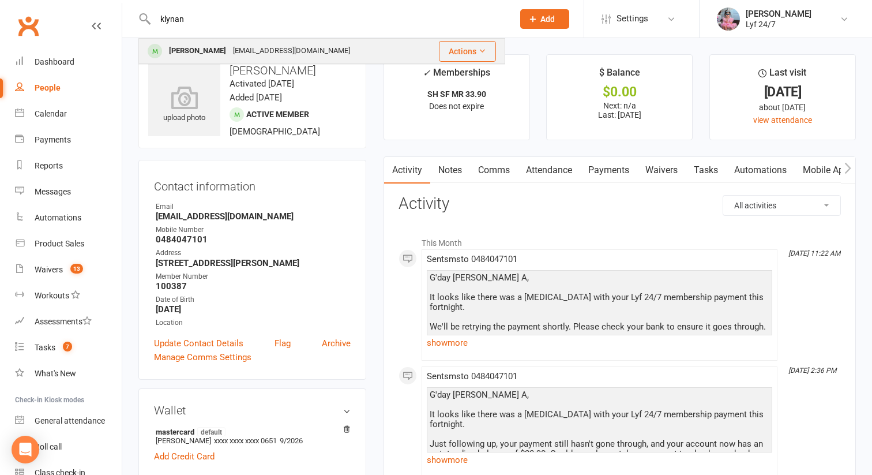
type input "klynan"
click at [184, 48] on div "[PERSON_NAME]" at bounding box center [198, 51] width 64 height 17
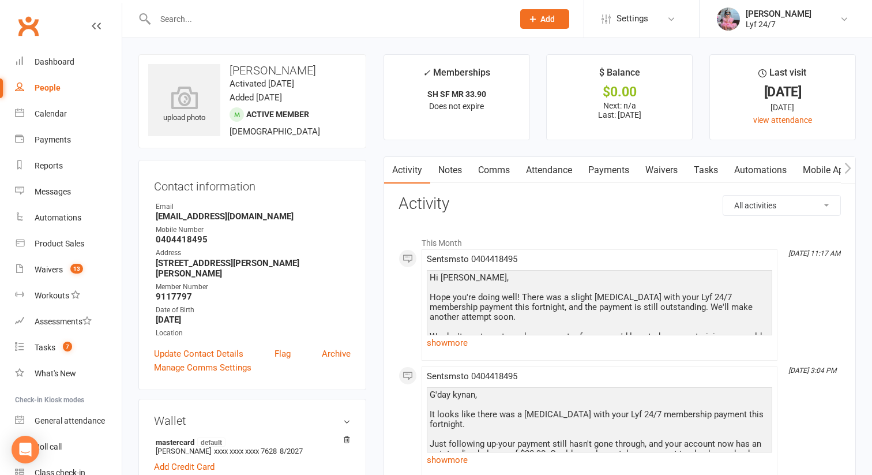
click at [232, 24] on input "text" at bounding box center [329, 19] width 354 height 16
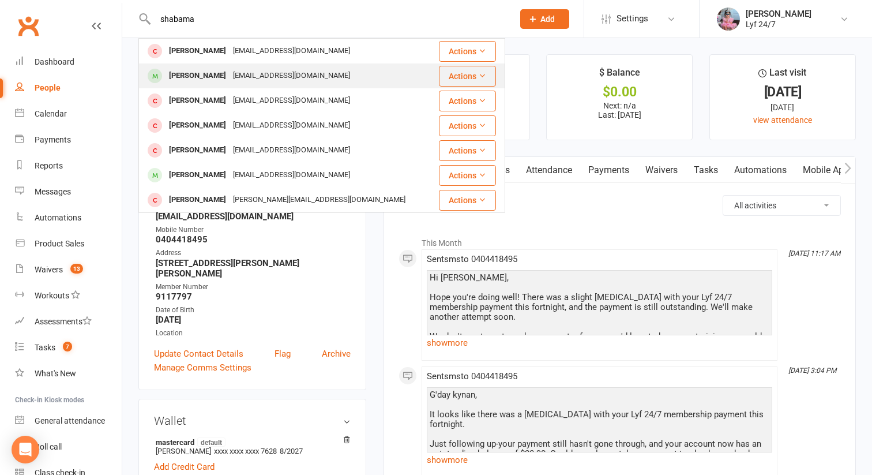
type input "shabama"
click at [207, 76] on div "[PERSON_NAME]" at bounding box center [198, 76] width 64 height 17
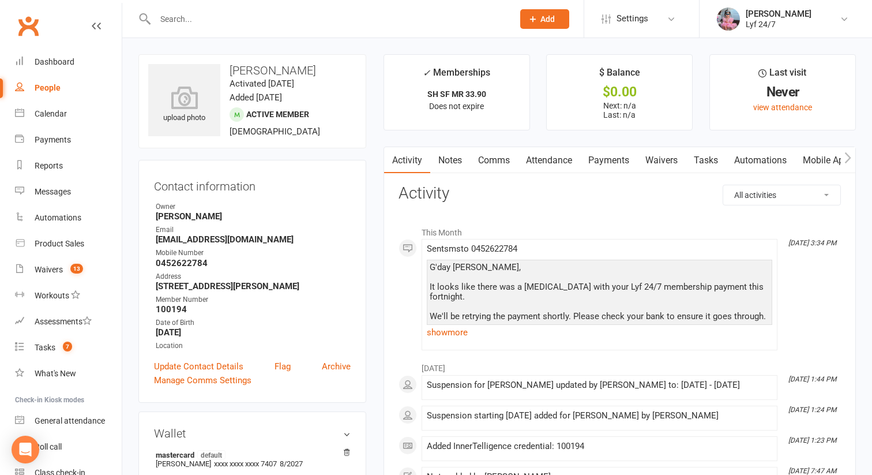
click at [192, 20] on input "text" at bounding box center [329, 19] width 354 height 16
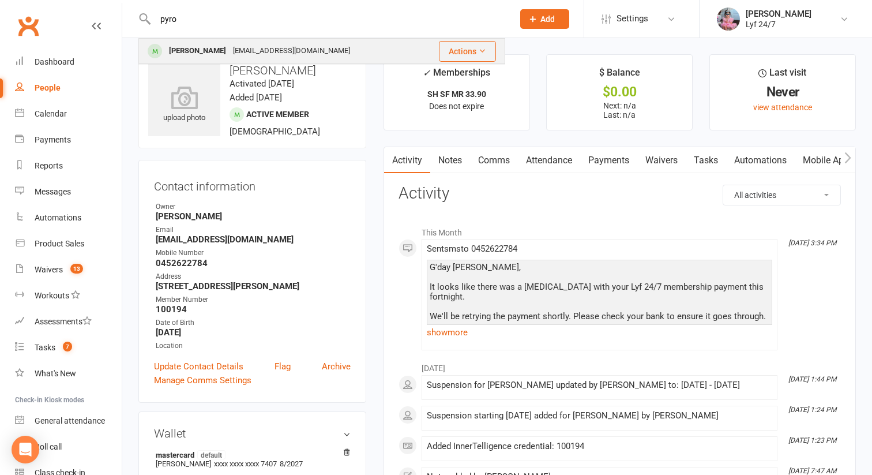
type input "pyro"
click at [188, 51] on div "[PERSON_NAME]" at bounding box center [198, 51] width 64 height 17
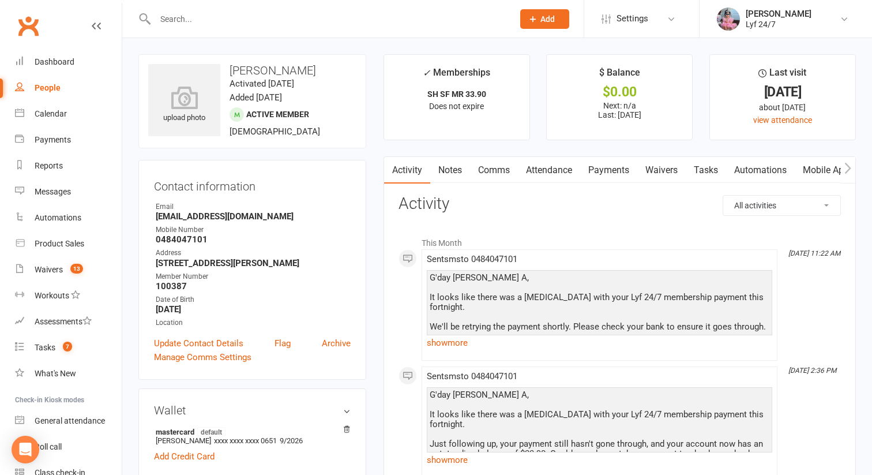
scroll to position [12, 0]
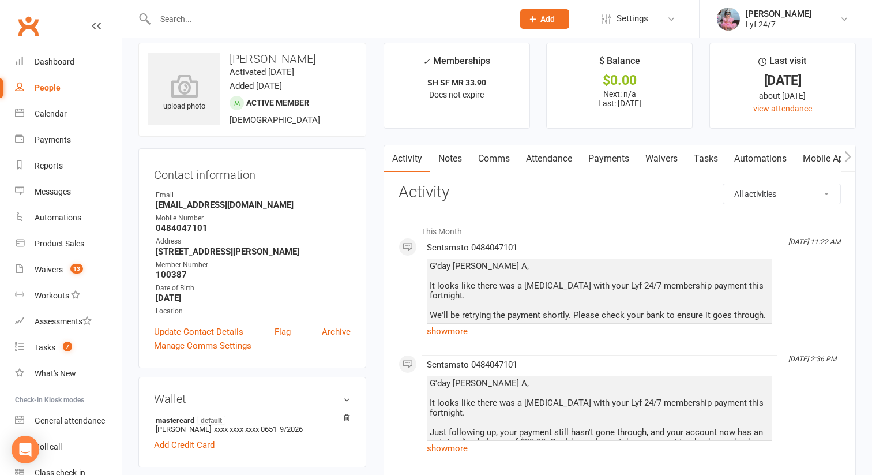
click at [222, 3] on div at bounding box center [321, 19] width 367 height 38
click at [221, 14] on input "text" at bounding box center [329, 19] width 354 height 16
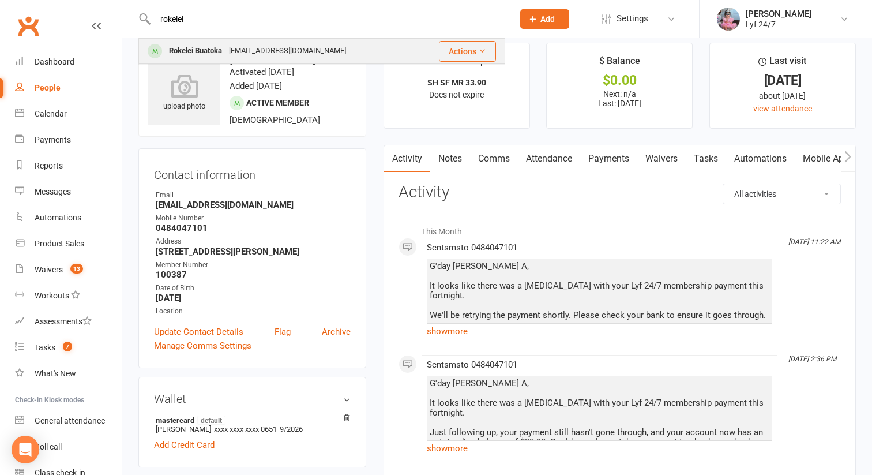
type input "rokelei"
click at [345, 48] on div "Rokelei Buatoka [EMAIL_ADDRESS][DOMAIN_NAME]" at bounding box center [279, 51] width 279 height 24
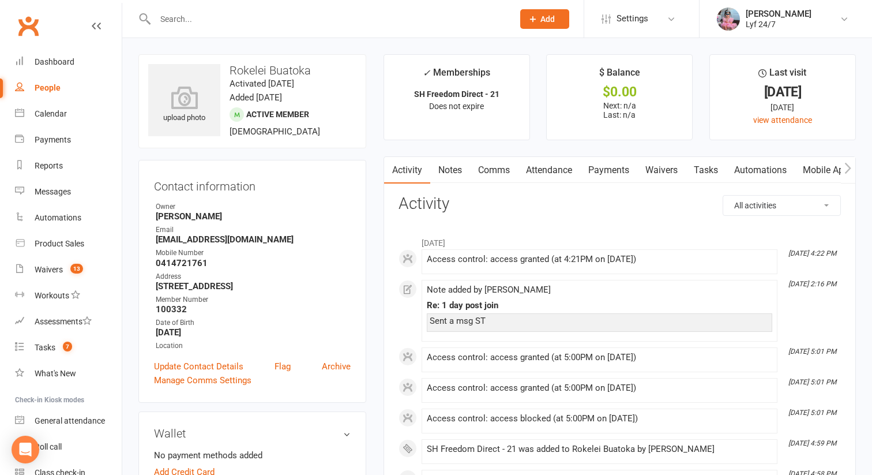
click at [244, 68] on h3 "Rokelei Buatoka" at bounding box center [252, 70] width 208 height 13
click at [245, 68] on h3 "Rokelei Buatoka" at bounding box center [252, 70] width 208 height 13
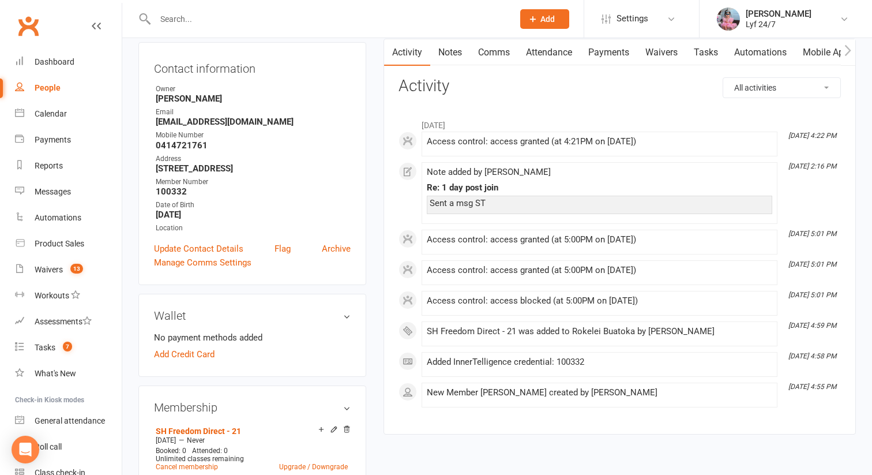
scroll to position [40, 0]
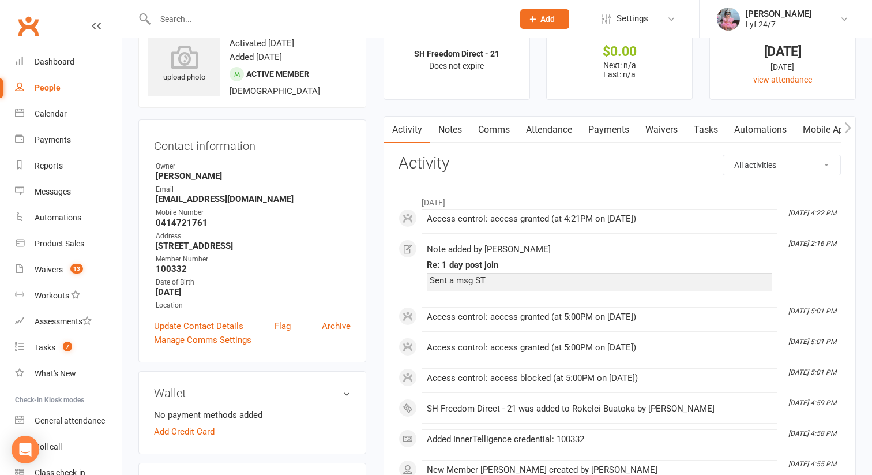
click at [493, 115] on main "✓ Memberships SH Freedom Direct - 21 Does not expire $ Balance $0.00 Next: n/a …" at bounding box center [620, 268] width 490 height 509
click at [497, 126] on link "Comms" at bounding box center [494, 130] width 48 height 27
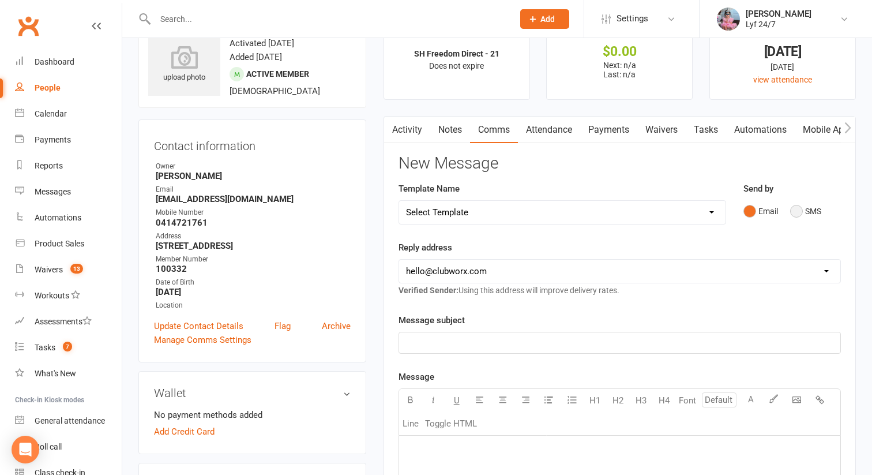
click at [799, 212] on button "SMS" at bounding box center [805, 211] width 31 height 22
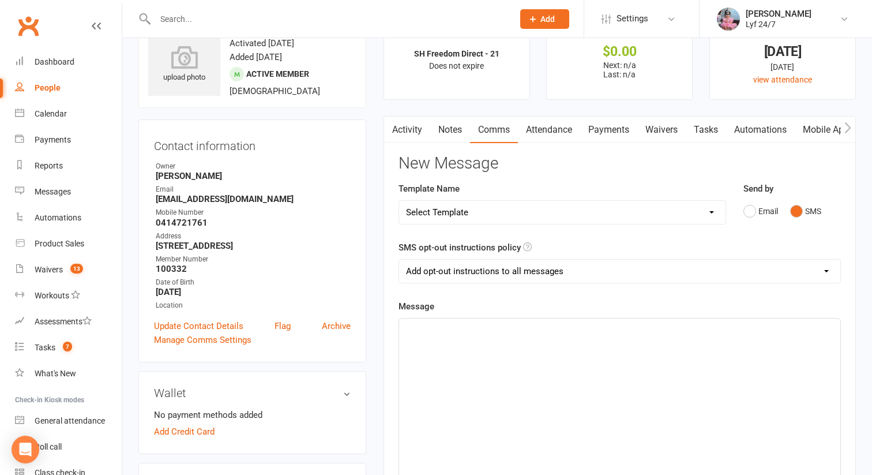
click at [700, 204] on select "Select Template [SMS] Win $500 Cash draw- Notify member for each entry [SMS] $6…" at bounding box center [562, 212] width 327 height 23
select select "10"
click at [399, 201] on select "Select Template [SMS] Win $500 Cash draw- Notify member for each entry [SMS] $6…" at bounding box center [562, 212] width 327 height 23
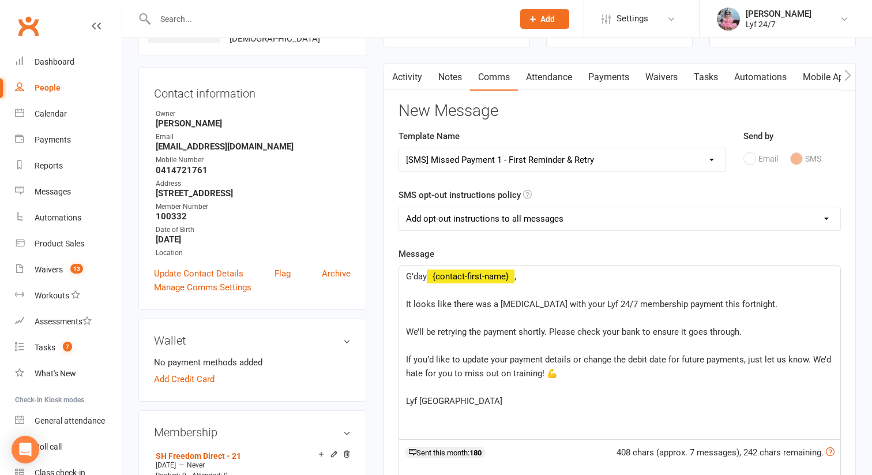
scroll to position [156, 0]
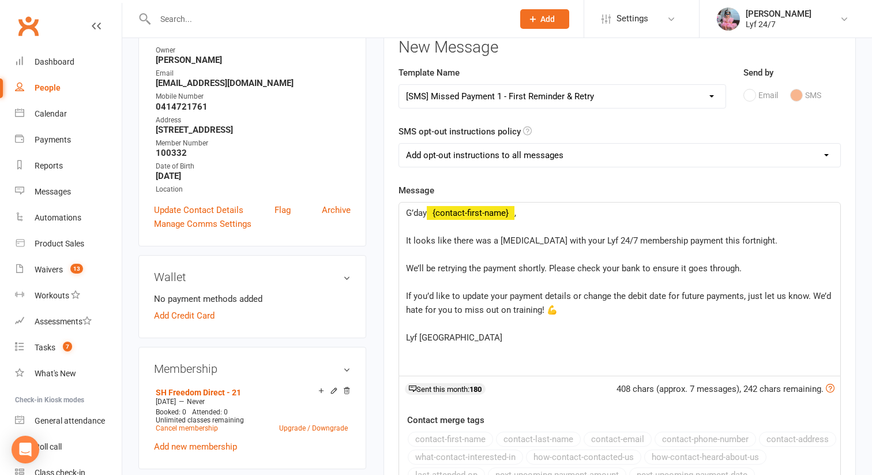
click at [474, 162] on select "Add opt-out instructions to all messages Add opt-out instructions for messages …" at bounding box center [619, 155] width 441 height 23
select select "2"
click at [399, 144] on select "Add opt-out instructions to all messages Add opt-out instructions for messages …" at bounding box center [619, 155] width 441 height 23
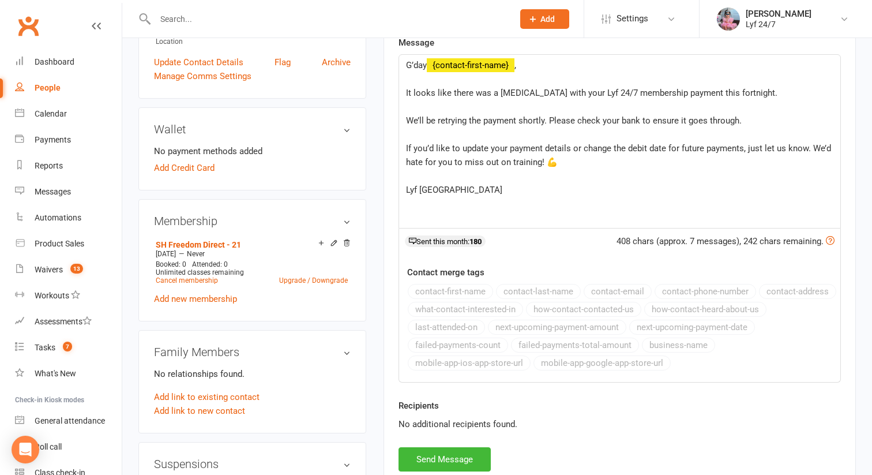
scroll to position [481, 0]
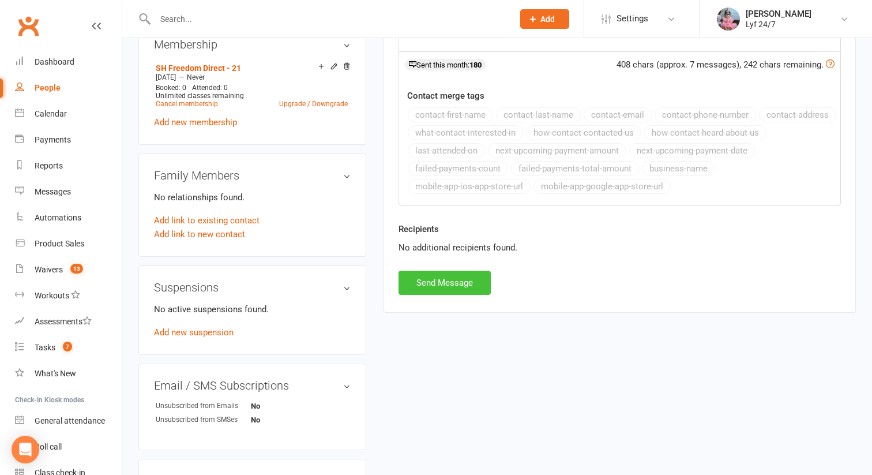
click at [444, 281] on button "Send Message" at bounding box center [445, 283] width 92 height 24
select select
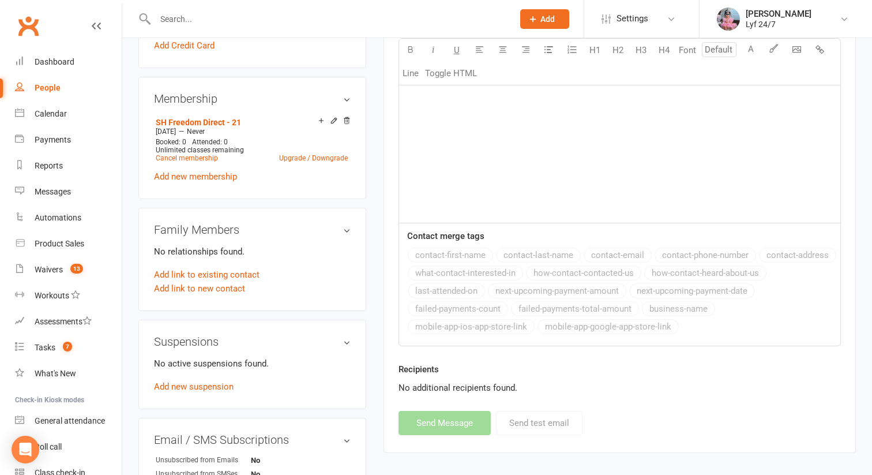
scroll to position [0, 0]
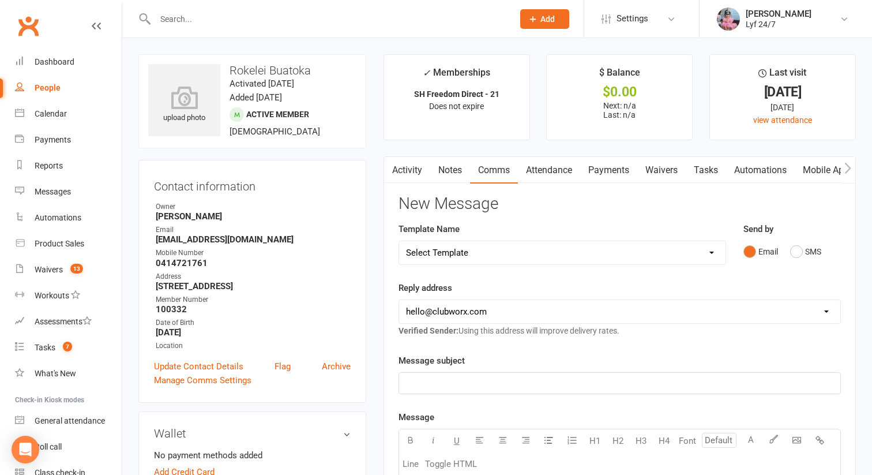
click at [198, 21] on input "text" at bounding box center [329, 19] width 354 height 16
paste input "[EMAIL_ADDRESS][DOMAIN_NAME]"
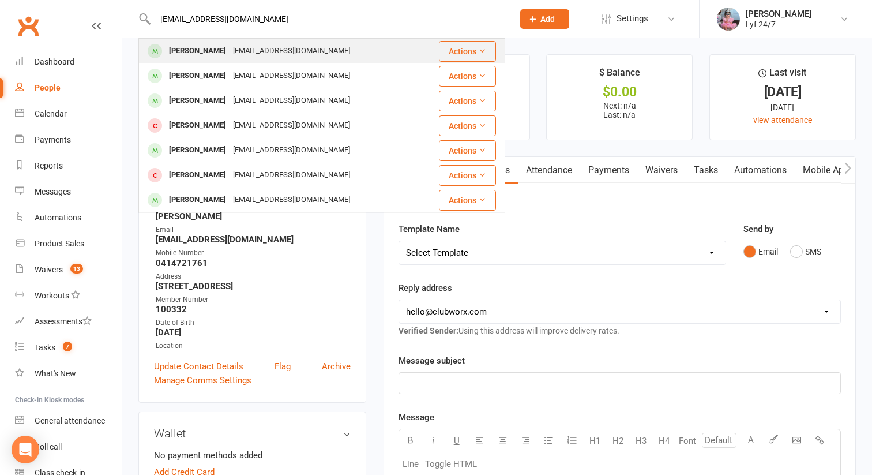
type input "[EMAIL_ADDRESS][DOMAIN_NAME]"
click at [202, 53] on div "[PERSON_NAME]" at bounding box center [198, 51] width 64 height 17
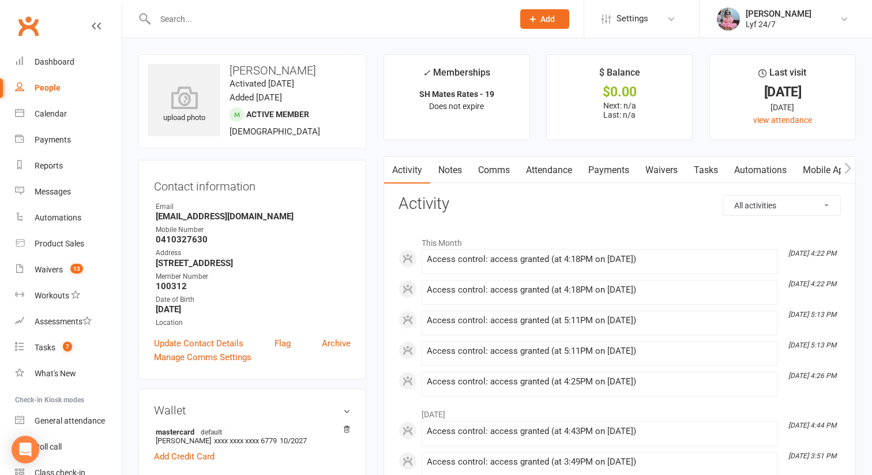
click at [498, 174] on link "Comms" at bounding box center [494, 170] width 48 height 27
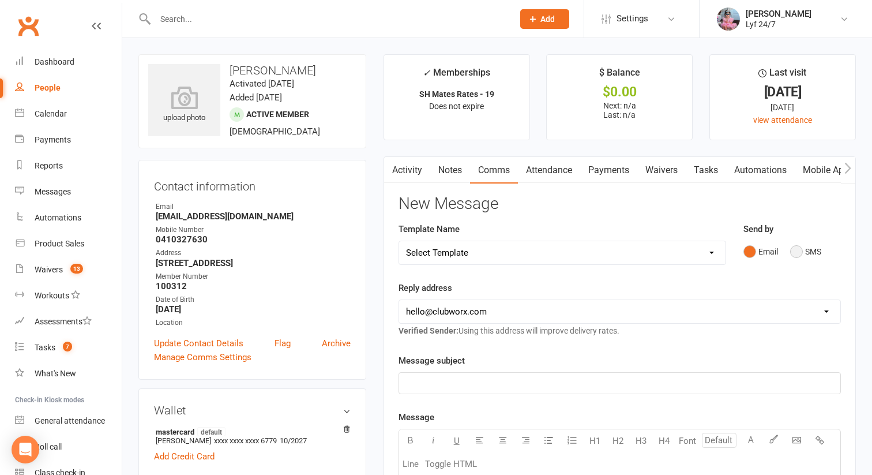
click at [800, 255] on button "SMS" at bounding box center [805, 252] width 31 height 22
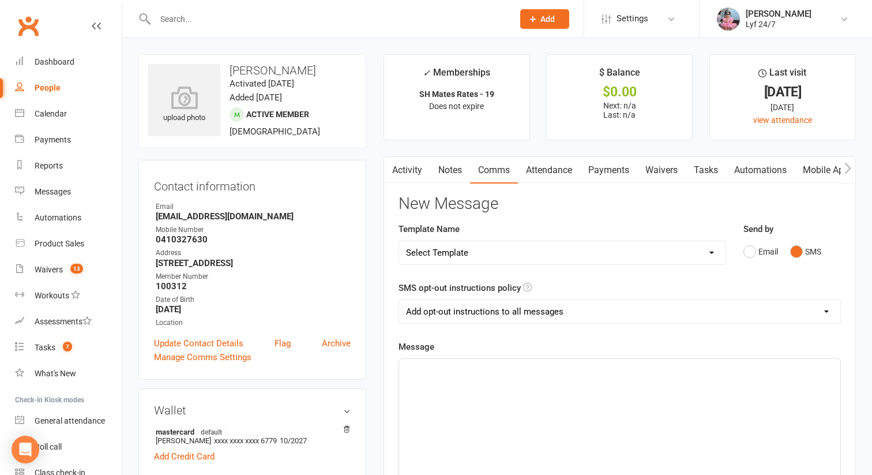
click at [699, 245] on select "Select Template [SMS] Win $500 Cash draw- Notify member for each entry [SMS] $6…" at bounding box center [562, 252] width 327 height 23
select select "10"
click at [399, 241] on select "Select Template [SMS] Win $500 Cash draw- Notify member for each entry [SMS] $6…" at bounding box center [562, 252] width 327 height 23
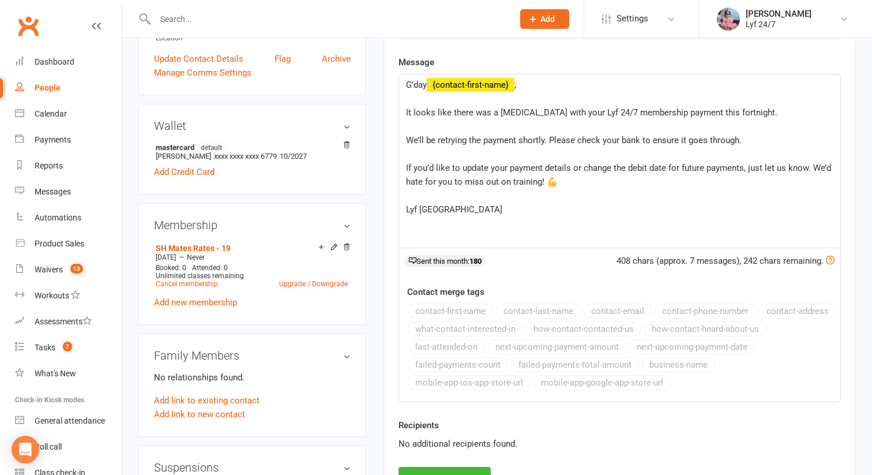
scroll to position [344, 0]
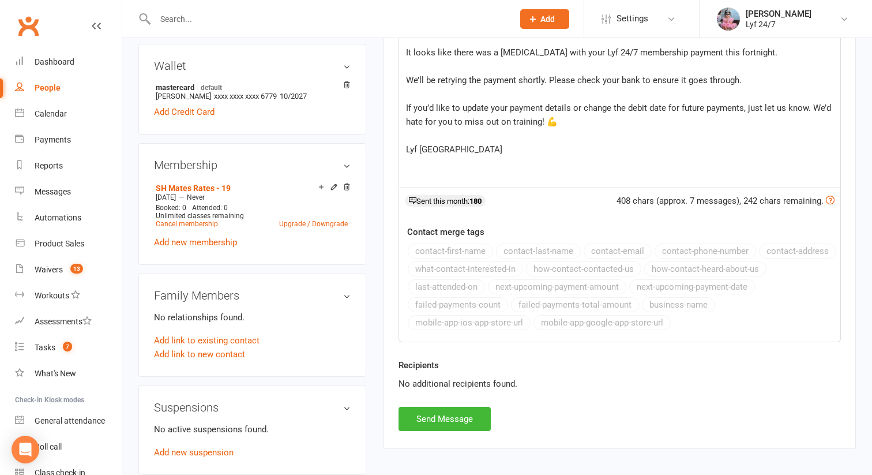
click at [443, 432] on div "Activity Notes Comms Attendance Payments Waivers Tasks Automations Mobile App A…" at bounding box center [620, 130] width 473 height 636
click at [447, 410] on button "Send Message" at bounding box center [445, 419] width 92 height 24
select select
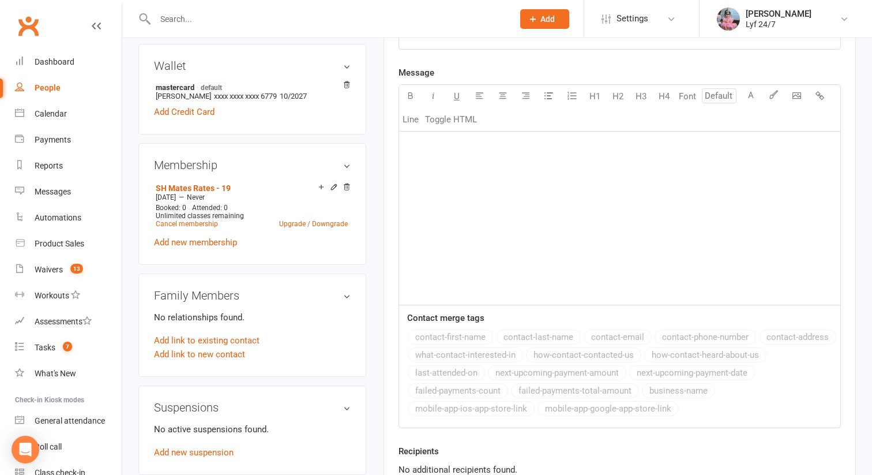
click at [194, 17] on input "text" at bounding box center [329, 19] width 354 height 16
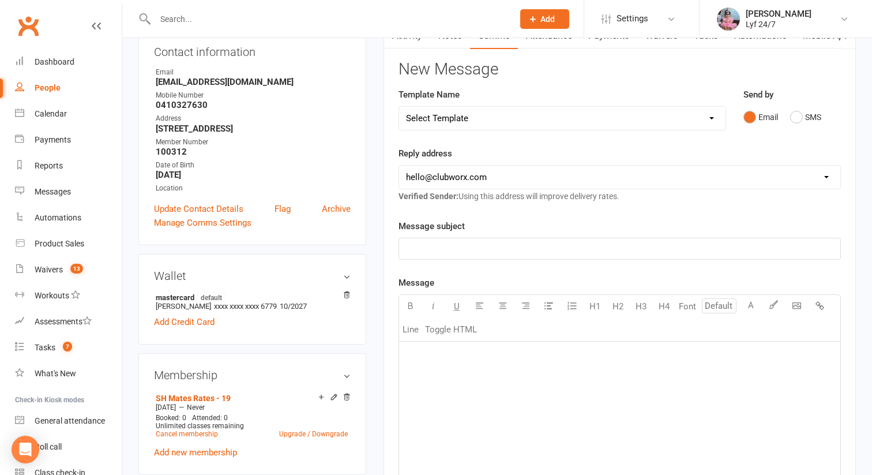
scroll to position [0, 0]
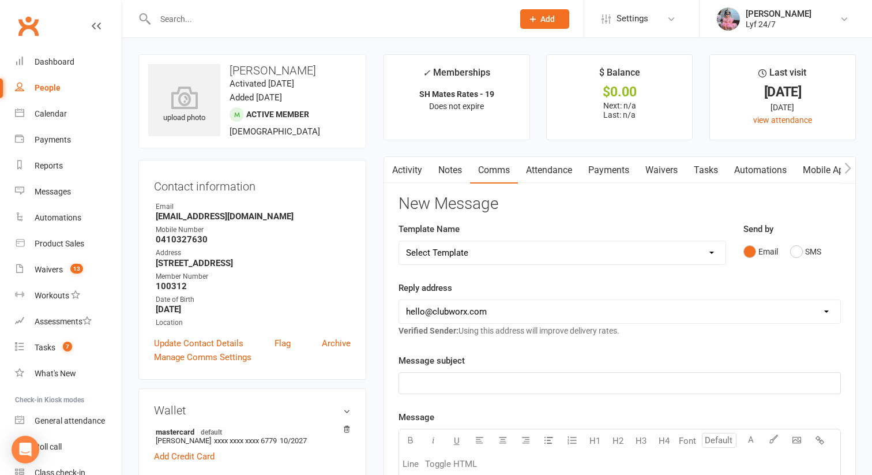
click at [420, 164] on link "Activity" at bounding box center [407, 170] width 46 height 27
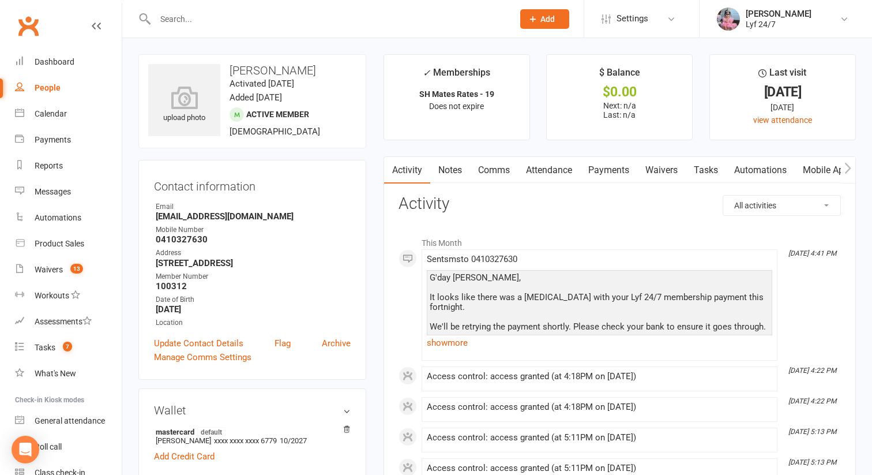
click at [256, 69] on h3 "[PERSON_NAME]" at bounding box center [252, 70] width 208 height 13
copy h3 "[PERSON_NAME]"
click at [193, 24] on input "text" at bounding box center [329, 19] width 354 height 16
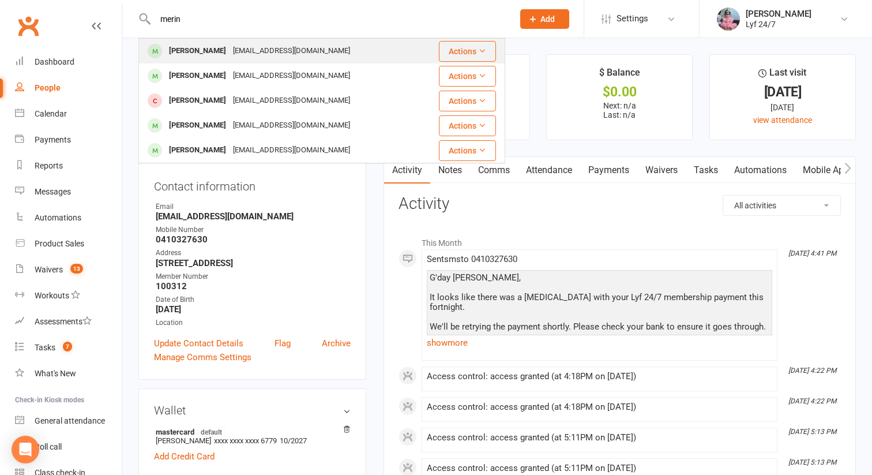
type input "merin"
click at [190, 53] on div "[PERSON_NAME]" at bounding box center [198, 51] width 64 height 17
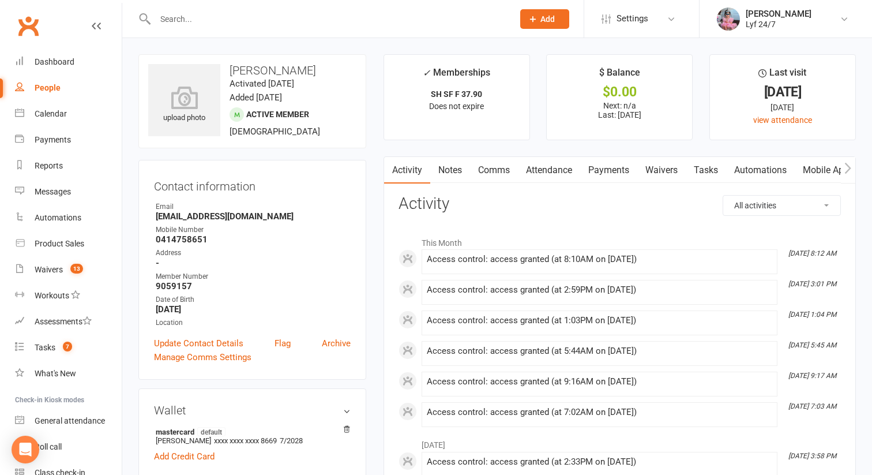
click at [276, 69] on h3 "[PERSON_NAME]" at bounding box center [252, 70] width 208 height 13
copy h3 "[PERSON_NAME]"
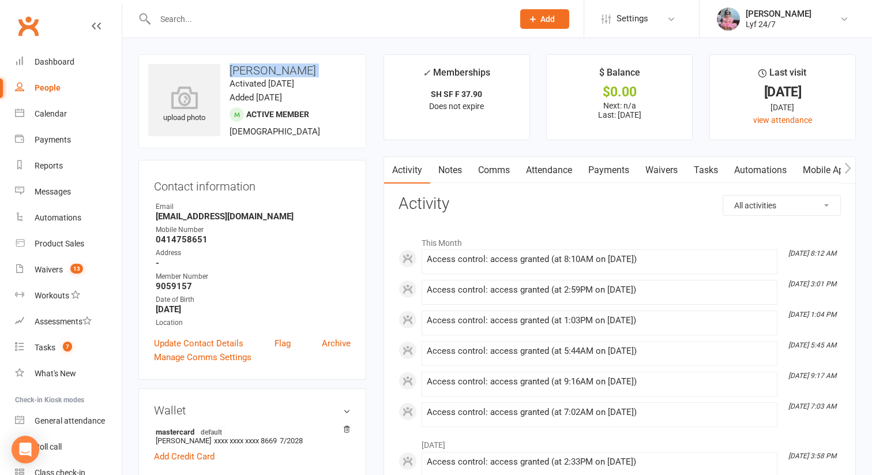
click at [494, 169] on link "Comms" at bounding box center [494, 170] width 48 height 27
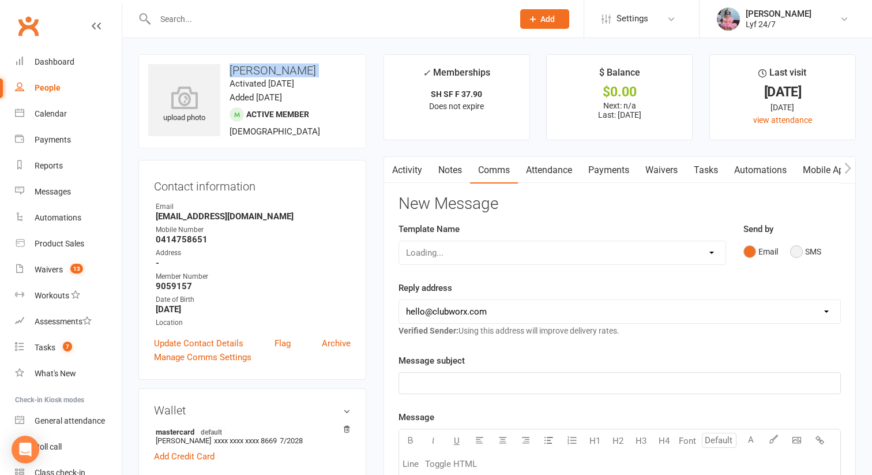
click at [794, 250] on button "SMS" at bounding box center [805, 252] width 31 height 22
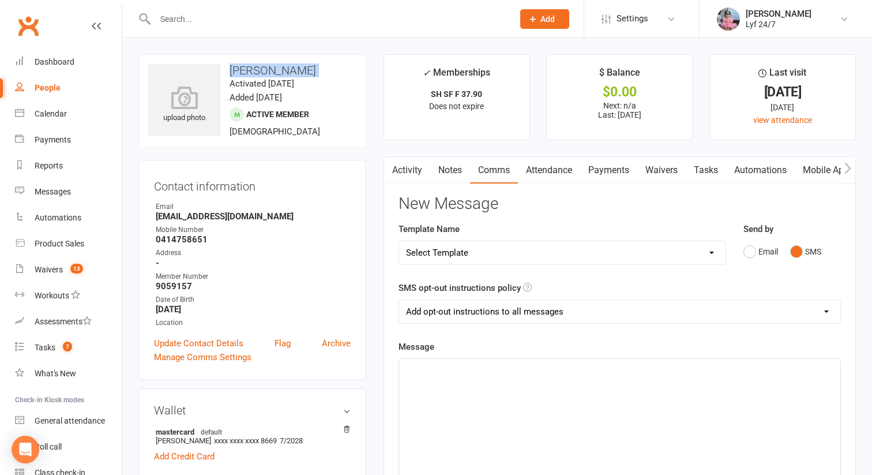
click at [706, 254] on select "Select Template [SMS] Win $500 Cash draw- Notify member for each entry [SMS] $6…" at bounding box center [562, 252] width 327 height 23
select select "10"
click at [399, 241] on select "Select Template [SMS] Win $500 Cash draw- Notify member for each entry [SMS] $6…" at bounding box center [562, 252] width 327 height 23
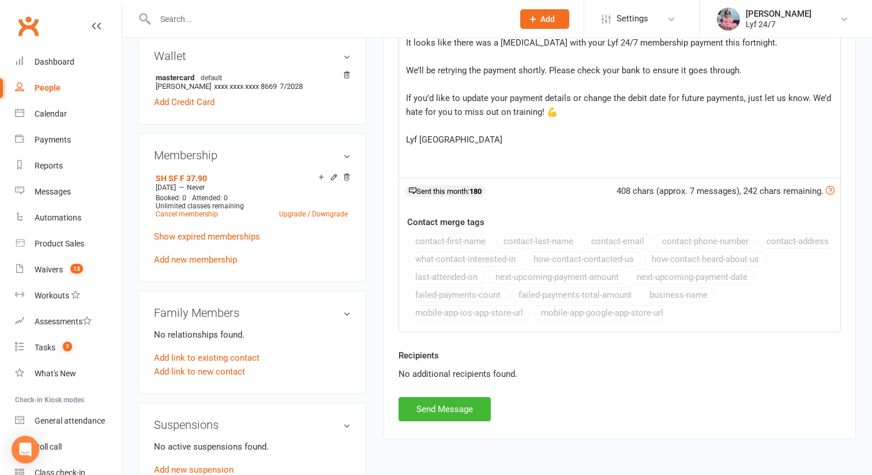
scroll to position [459, 0]
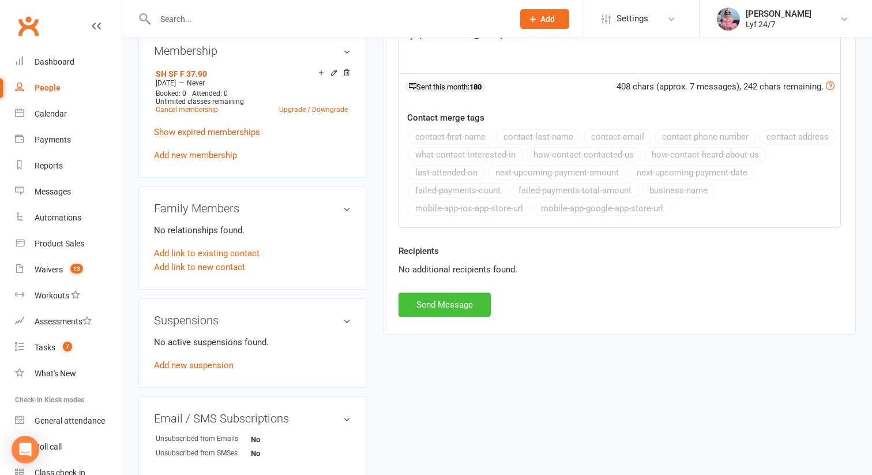
click at [441, 314] on button "Send Message" at bounding box center [445, 305] width 92 height 24
select select
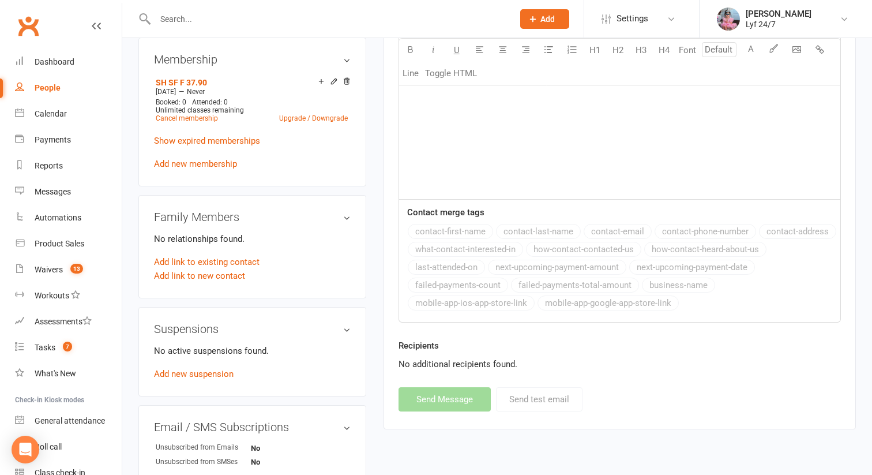
scroll to position [0, 0]
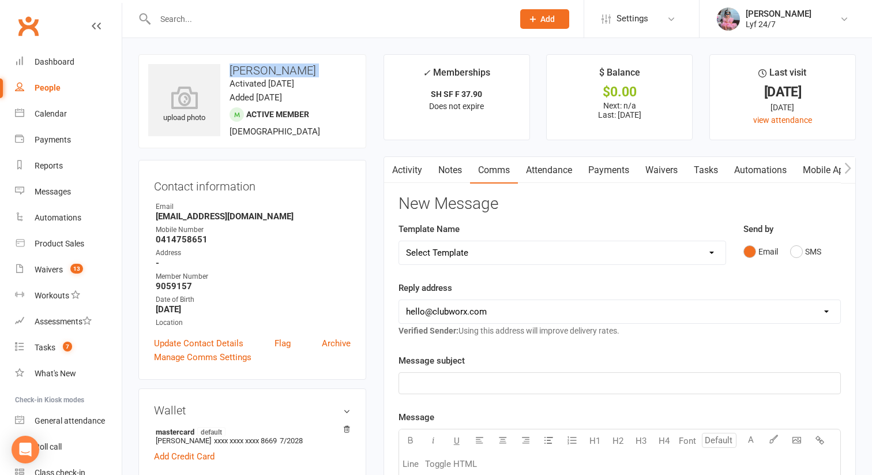
click at [400, 175] on link "Activity" at bounding box center [407, 170] width 46 height 27
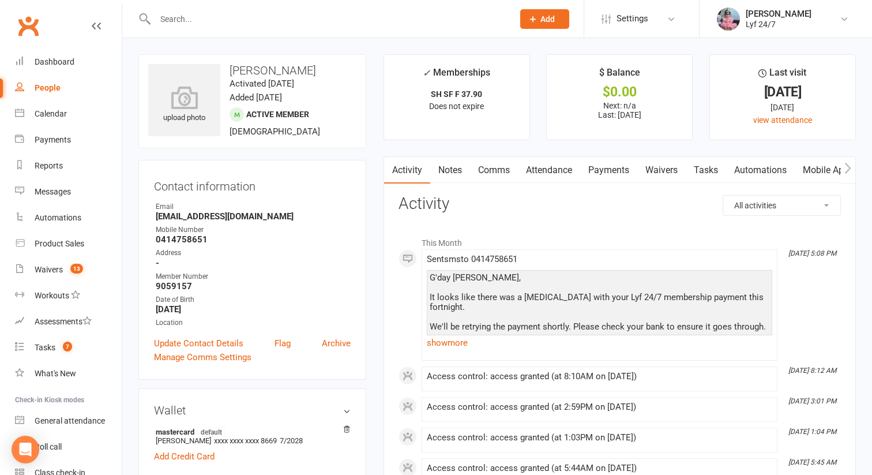
click at [170, 15] on input "text" at bounding box center [329, 19] width 354 height 16
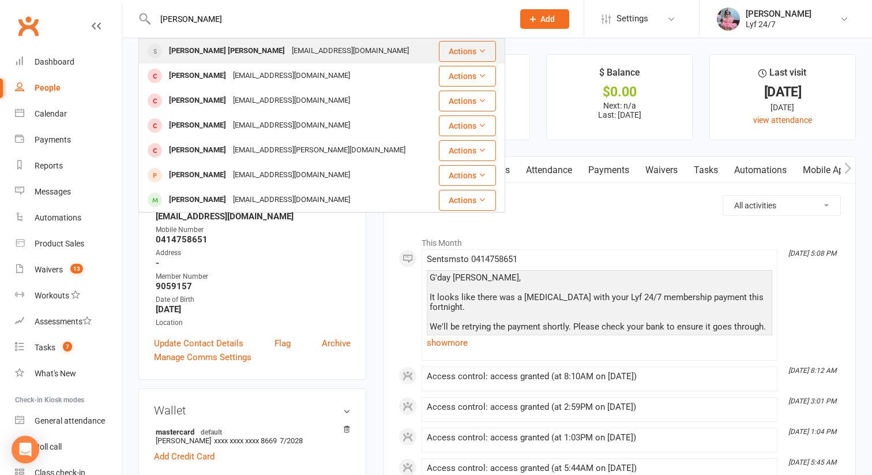
type input "[PERSON_NAME]"
click at [191, 57] on div "[PERSON_NAME] [PERSON_NAME]" at bounding box center [227, 51] width 123 height 17
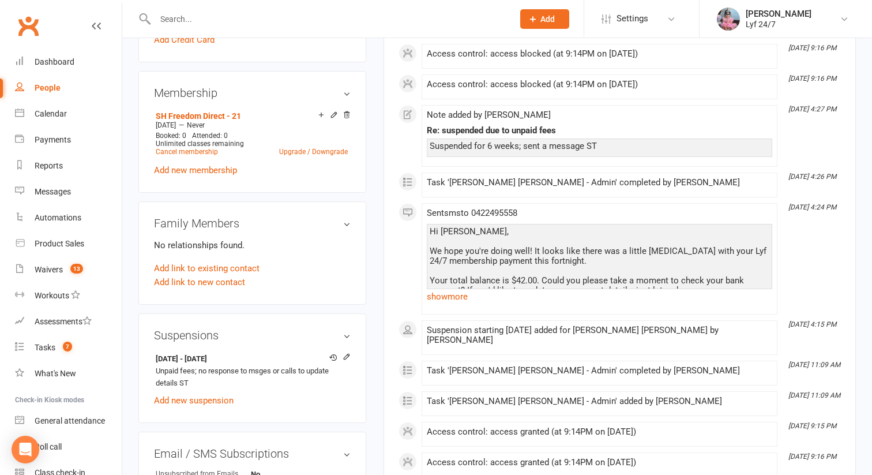
scroll to position [456, 0]
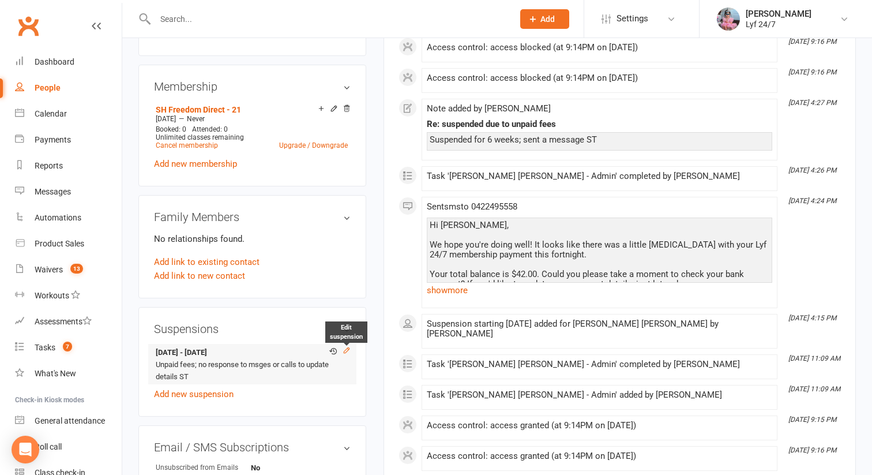
click at [343, 346] on icon at bounding box center [347, 350] width 8 height 8
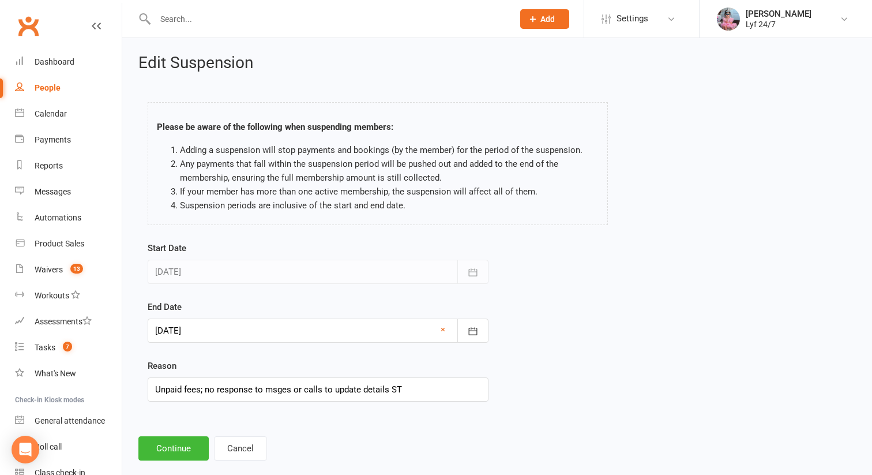
click at [251, 324] on div at bounding box center [318, 330] width 341 height 24
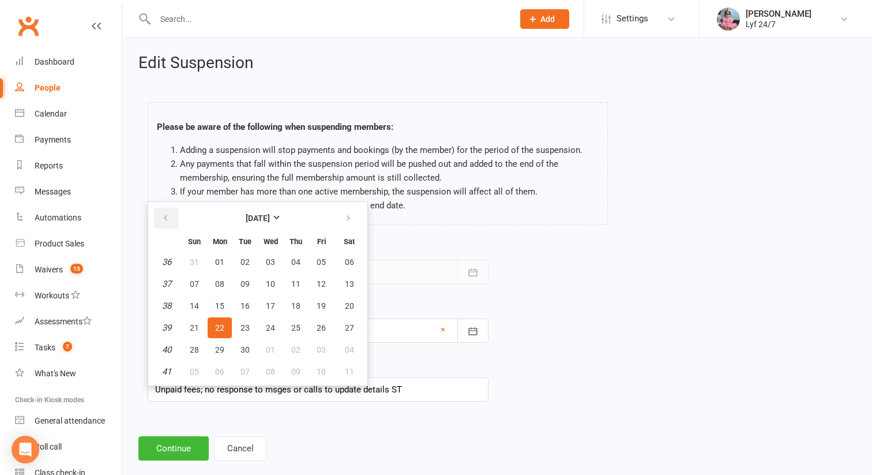
click at [167, 218] on icon "button" at bounding box center [166, 217] width 8 height 9
click at [247, 303] on span "12" at bounding box center [245, 305] width 9 height 9
type input "[DATE]"
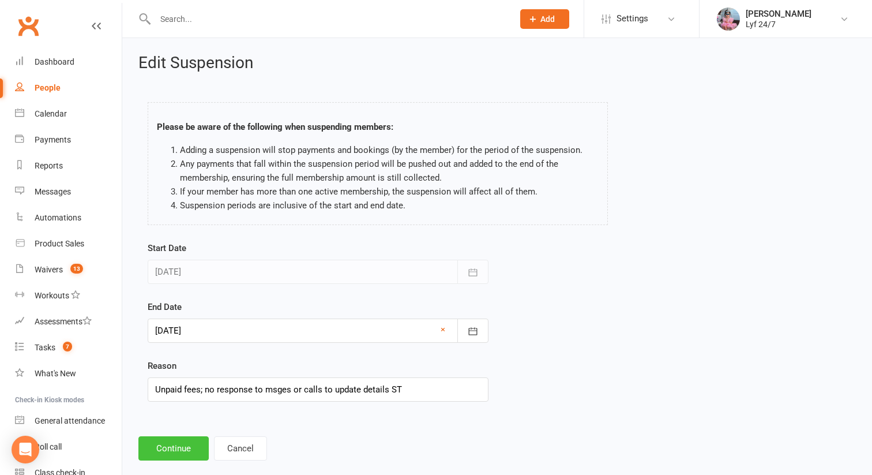
click at [173, 449] on button "Continue" at bounding box center [173, 448] width 70 height 24
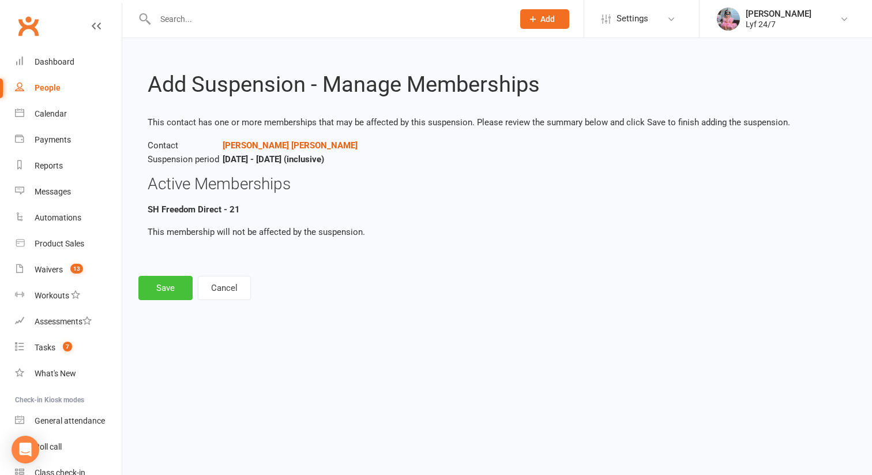
click at [173, 297] on button "Save" at bounding box center [165, 288] width 54 height 24
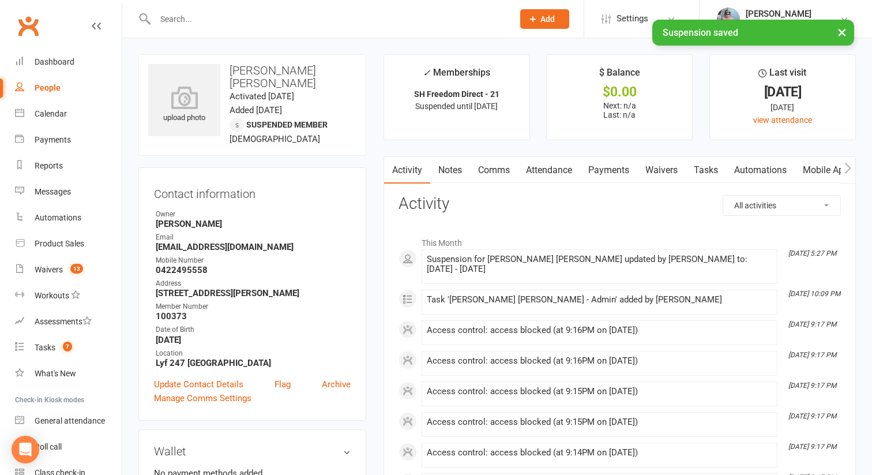
click at [451, 174] on link "Notes" at bounding box center [450, 170] width 40 height 27
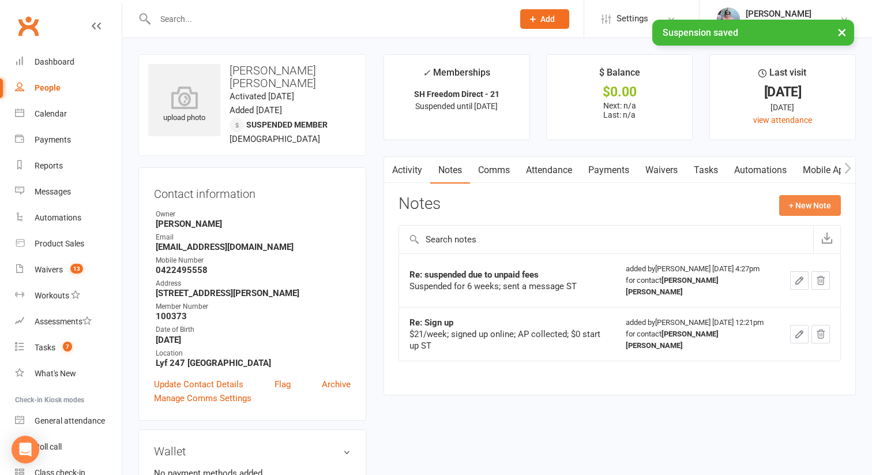
click at [812, 212] on button "+ New Note" at bounding box center [810, 205] width 62 height 21
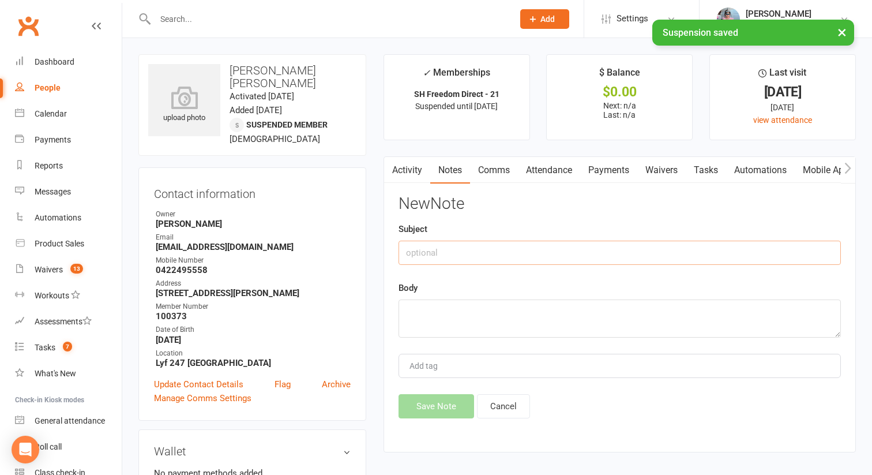
click at [481, 258] on input "text" at bounding box center [620, 253] width 443 height 24
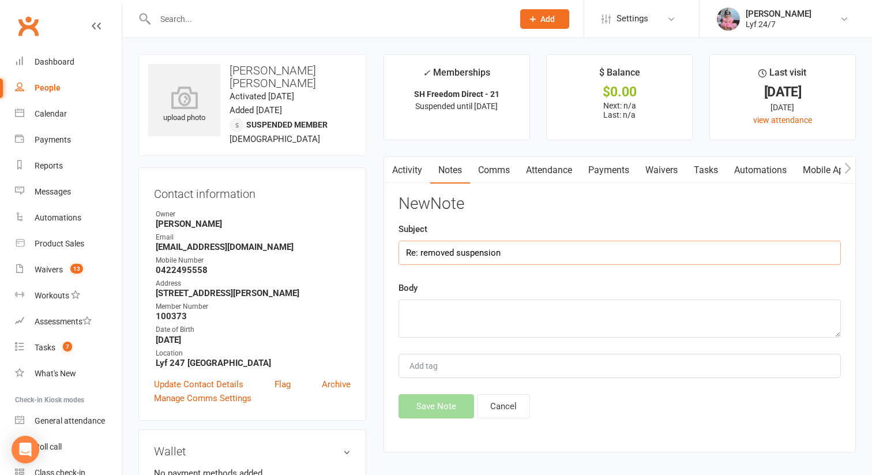
type input "Re: removed suspension"
click at [449, 316] on textarea at bounding box center [620, 318] width 443 height 38
type textarea "p"
click at [485, 310] on textarea "Updated dets; [PERSON_NAME] ST" at bounding box center [620, 318] width 443 height 38
type textarea "Updated dets; DH Rerun ST"
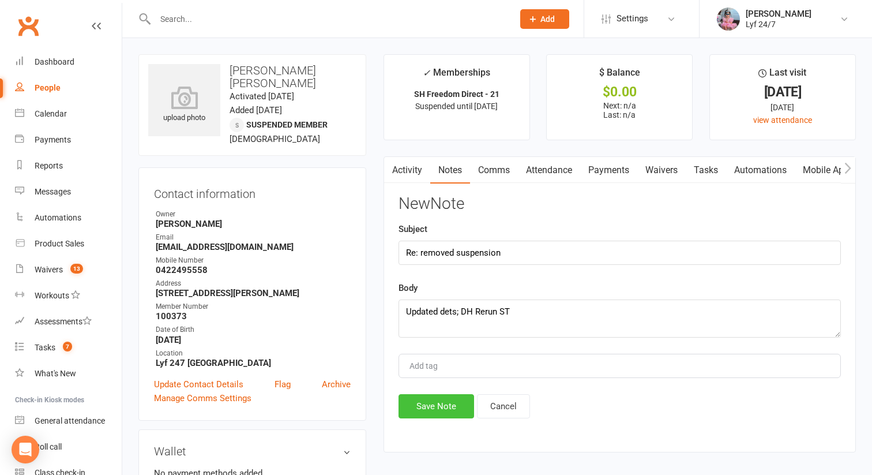
click at [437, 399] on button "Save Note" at bounding box center [437, 406] width 76 height 24
click at [437, 399] on div "Save Note Cancel" at bounding box center [620, 406] width 443 height 24
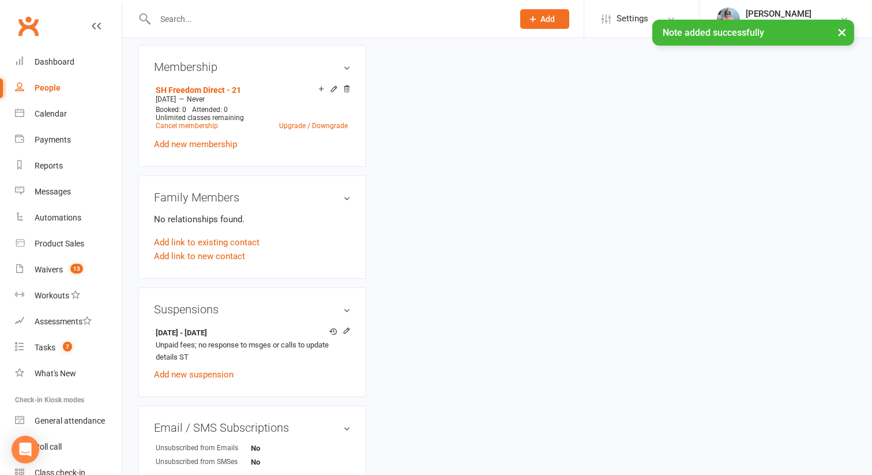
scroll to position [478, 0]
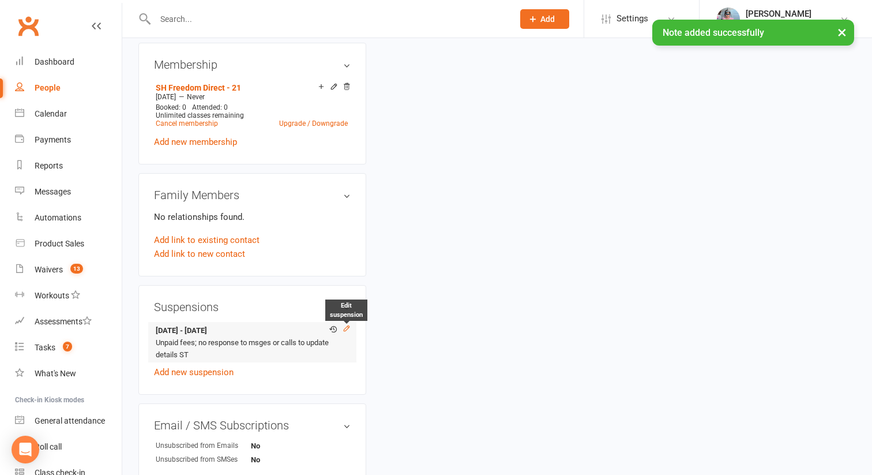
click at [345, 325] on icon at bounding box center [346, 327] width 5 height 5
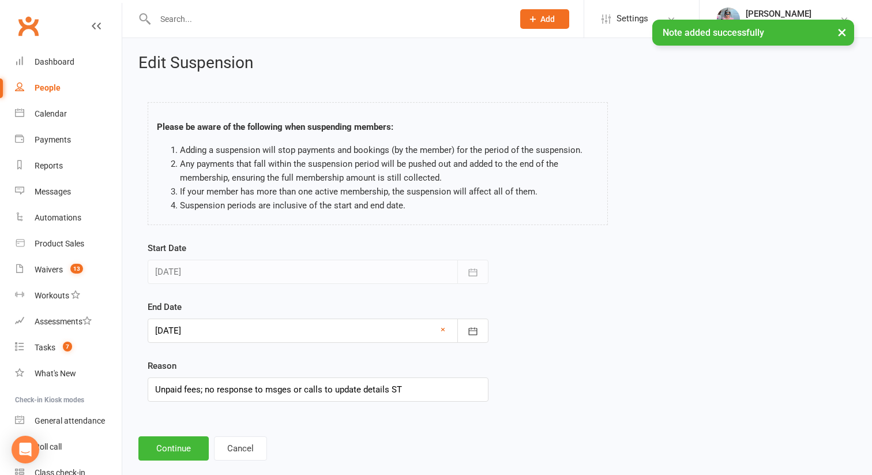
scroll to position [18, 0]
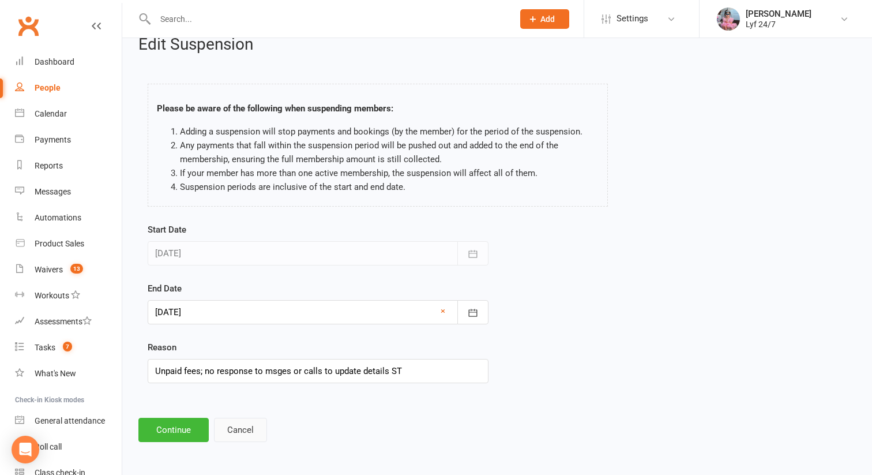
click at [235, 433] on button "Cancel" at bounding box center [240, 430] width 53 height 24
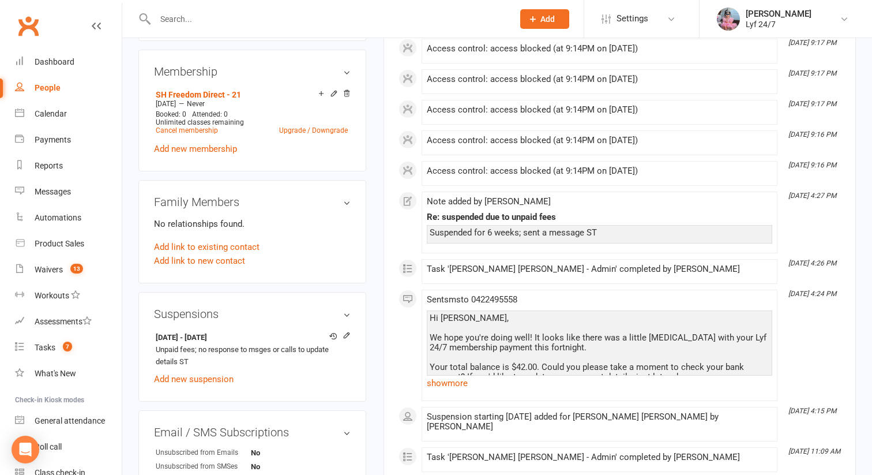
scroll to position [472, 0]
click at [346, 331] on icon at bounding box center [347, 335] width 8 height 8
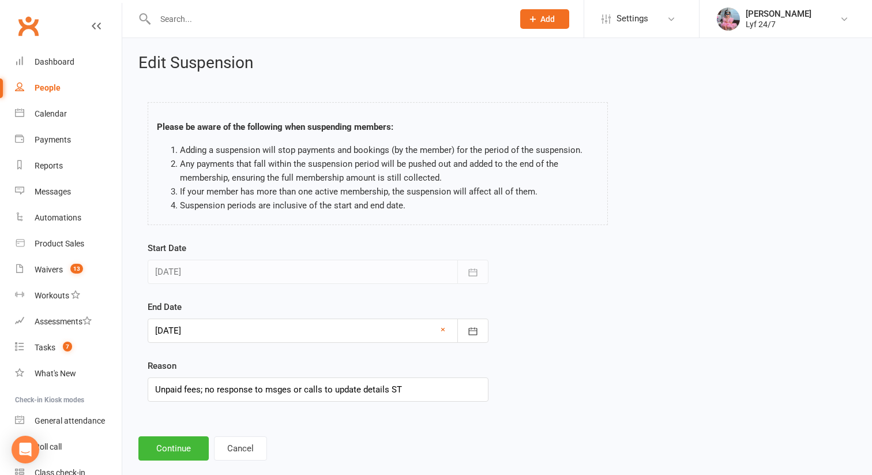
click at [207, 344] on form "Start Date [DATE] [DATE] Sun Mon Tue Wed Thu Fri Sat 31 27 28 29 30 31 01 02 32…" at bounding box center [318, 321] width 341 height 160
click at [197, 332] on div at bounding box center [318, 330] width 341 height 24
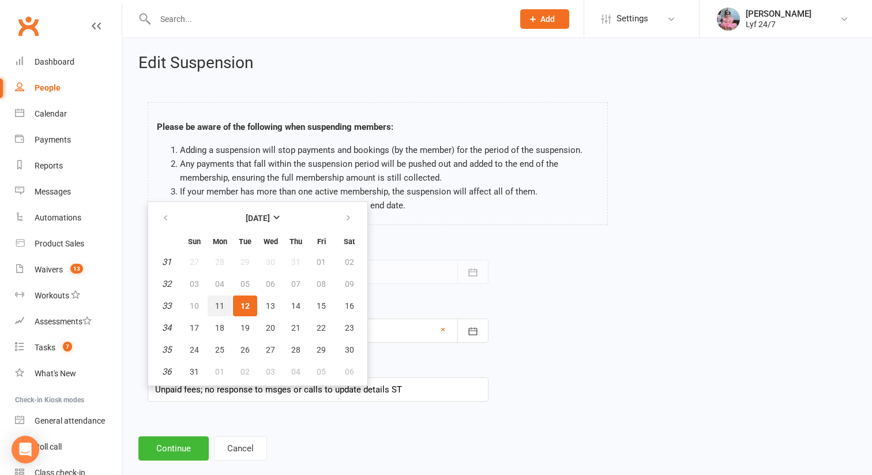
click at [223, 304] on span "11" at bounding box center [219, 305] width 9 height 9
type input "[DATE]"
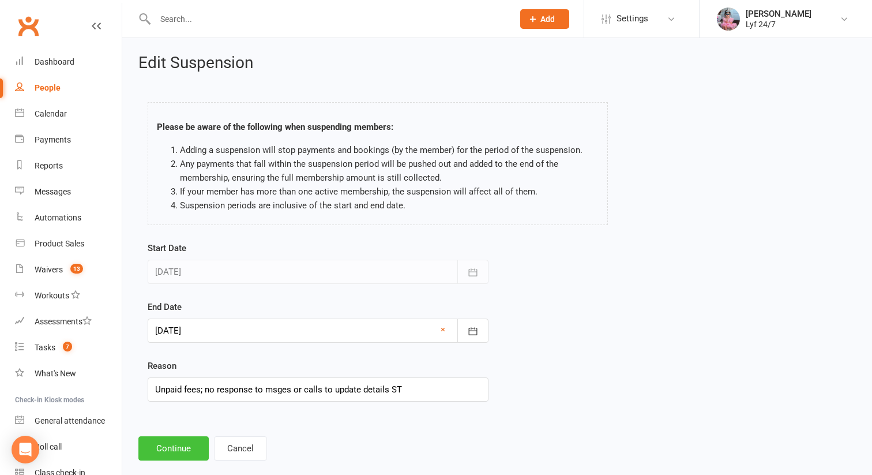
click at [164, 448] on button "Continue" at bounding box center [173, 448] width 70 height 24
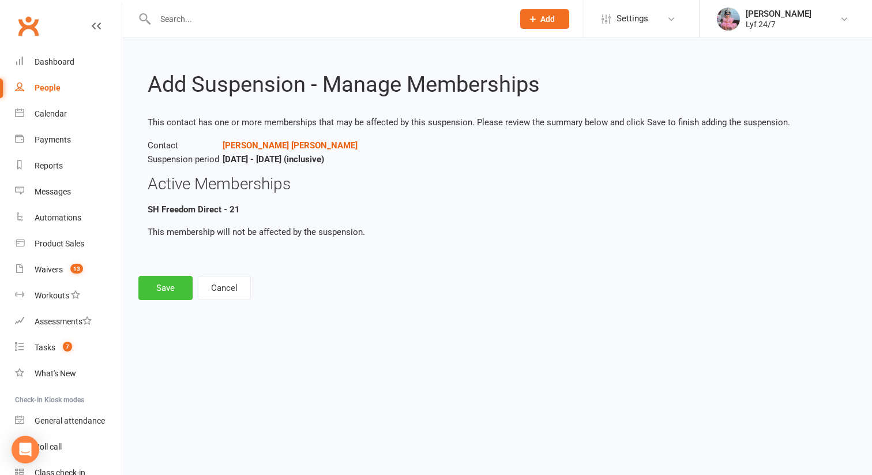
click at [178, 276] on button "Save" at bounding box center [165, 288] width 54 height 24
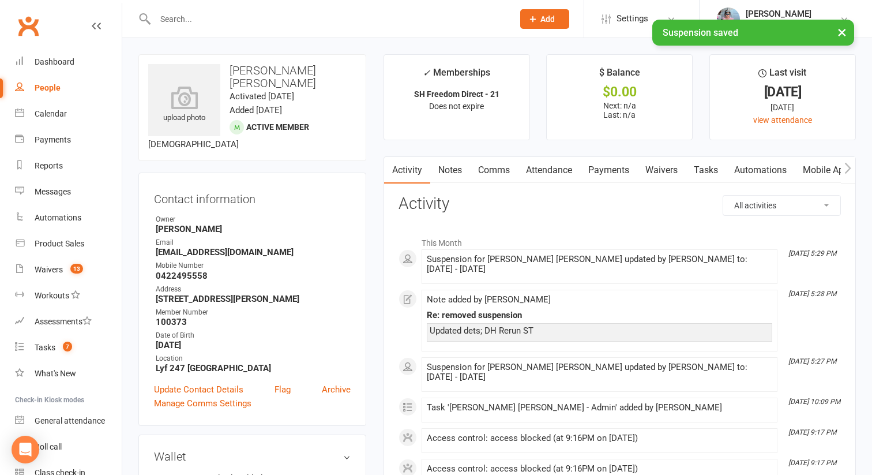
click at [259, 74] on h3 "[PERSON_NAME] [PERSON_NAME]" at bounding box center [252, 76] width 208 height 25
copy h3 "[PERSON_NAME] [PERSON_NAME]"
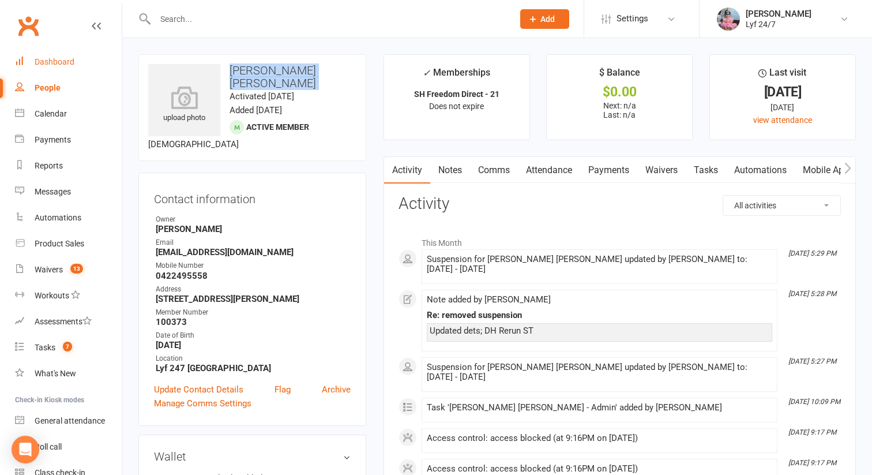
click at [96, 59] on link "Dashboard" at bounding box center [68, 62] width 107 height 26
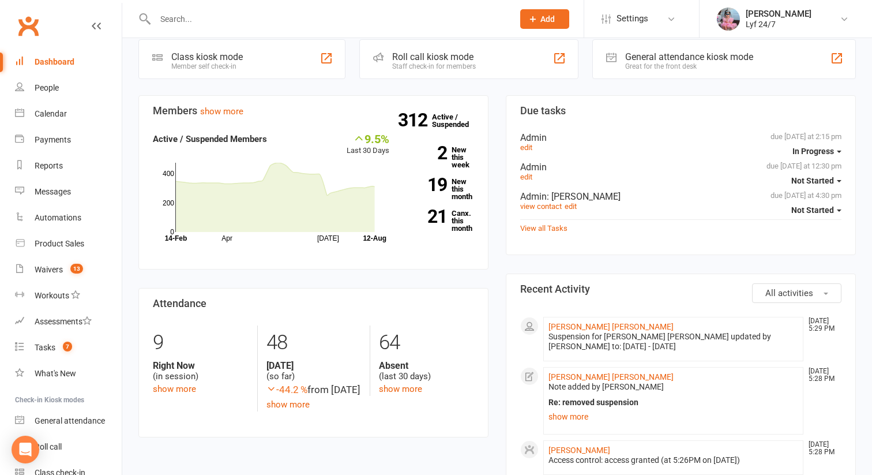
scroll to position [80, 0]
